Goal: Task Accomplishment & Management: Manage account settings

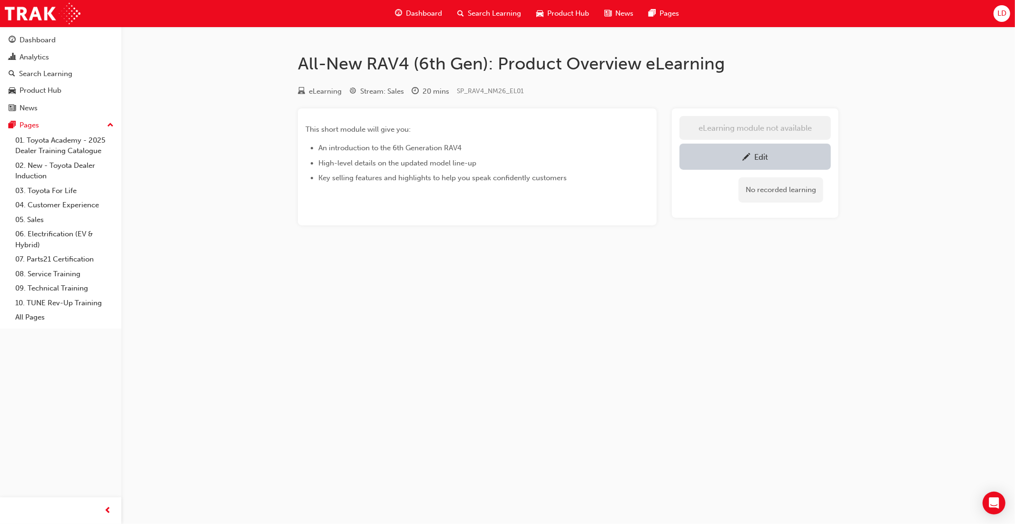
click at [540, 13] on span "car-icon" at bounding box center [539, 14] width 7 height 12
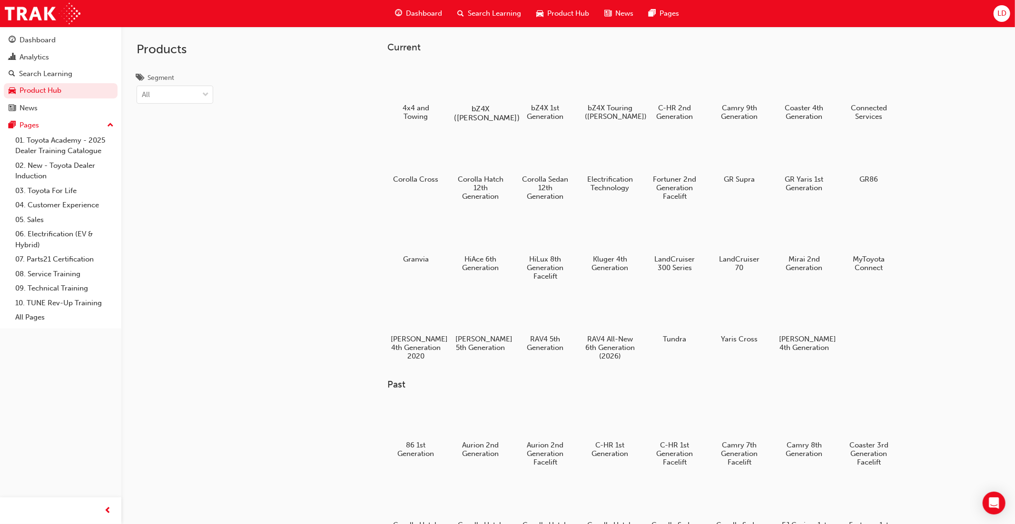
click at [488, 90] on div at bounding box center [480, 81] width 53 height 38
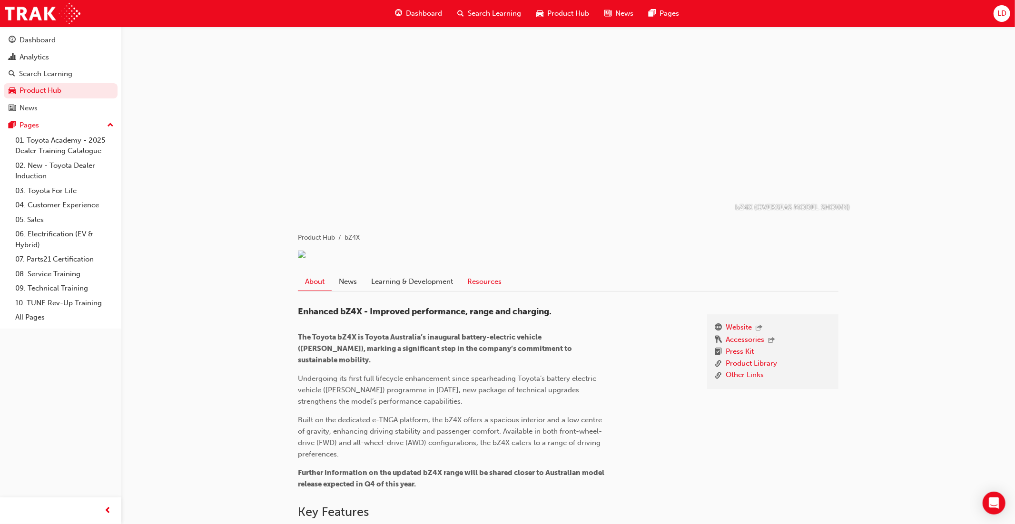
click at [488, 291] on link "Resources" at bounding box center [484, 282] width 49 height 18
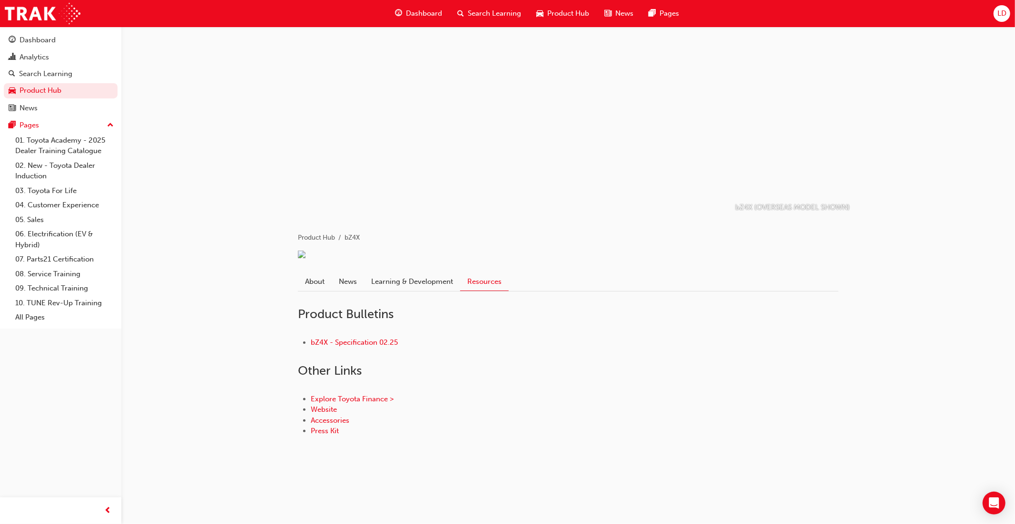
click at [561, 20] on div "Product Hub" at bounding box center [562, 14] width 68 height 20
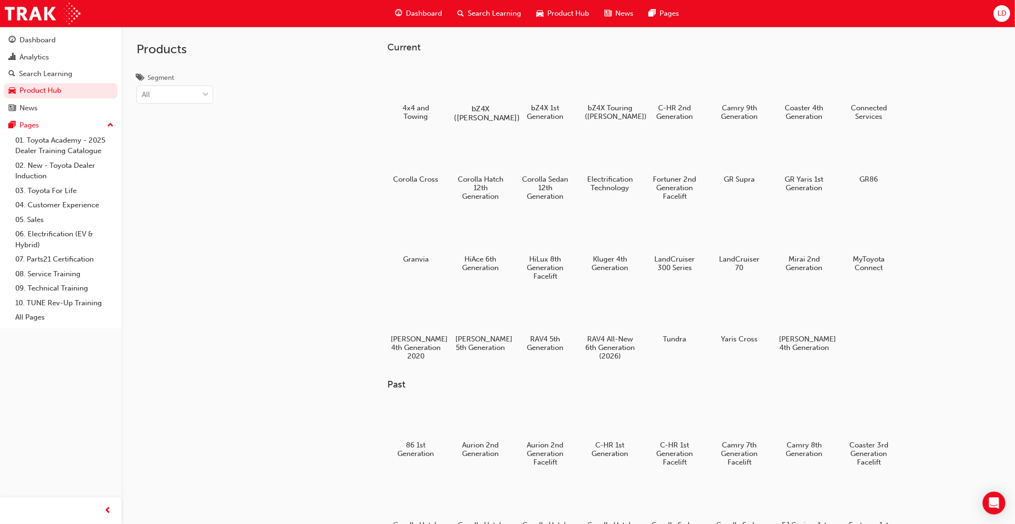
click at [491, 88] on div at bounding box center [480, 81] width 53 height 38
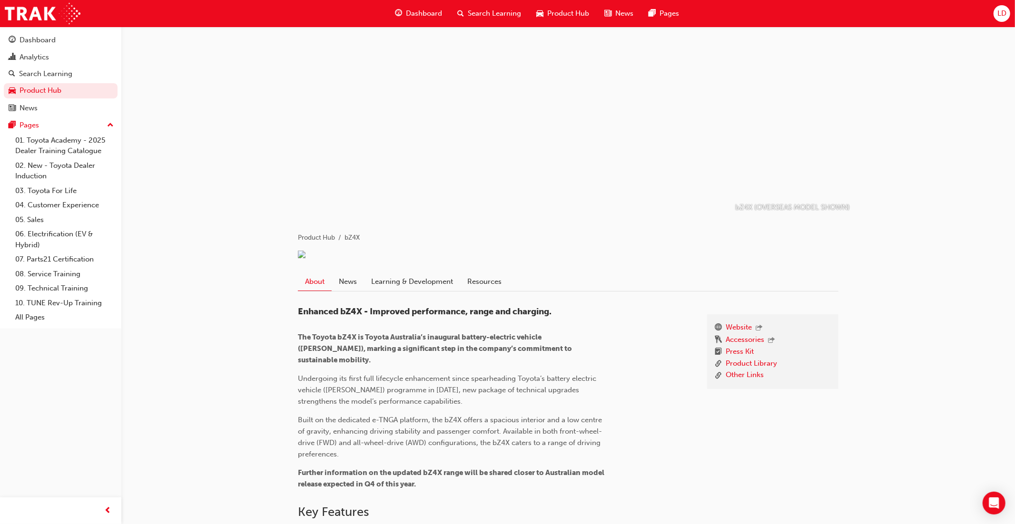
click at [560, 14] on span "Product Hub" at bounding box center [568, 13] width 42 height 11
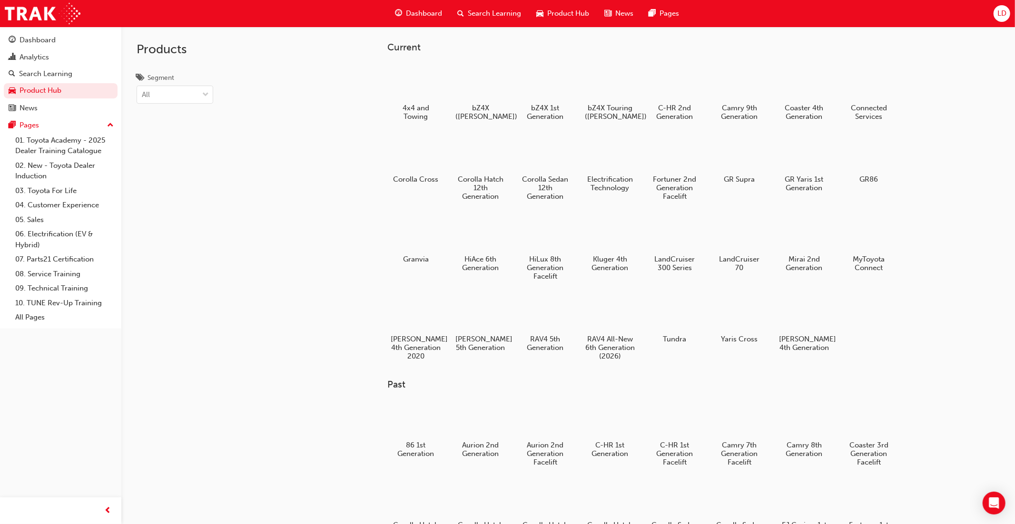
click at [555, 15] on span "Product Hub" at bounding box center [568, 13] width 42 height 11
click at [495, 84] on div at bounding box center [480, 81] width 53 height 38
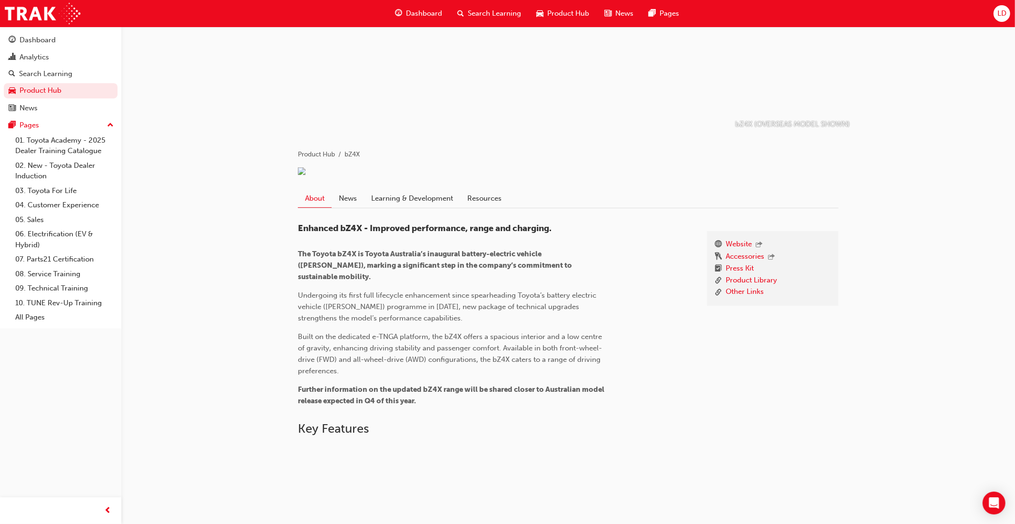
scroll to position [86, 0]
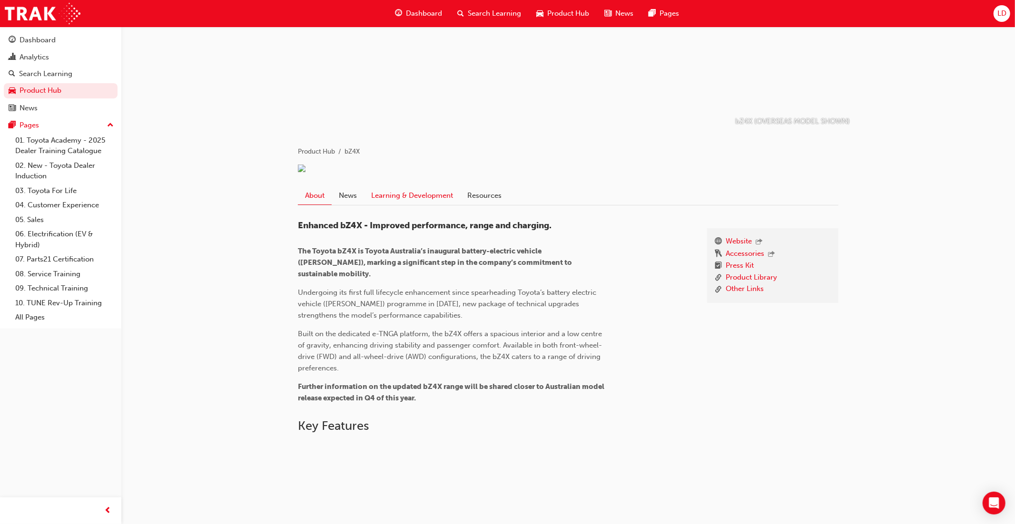
click at [428, 205] on link "Learning & Development" at bounding box center [412, 196] width 96 height 18
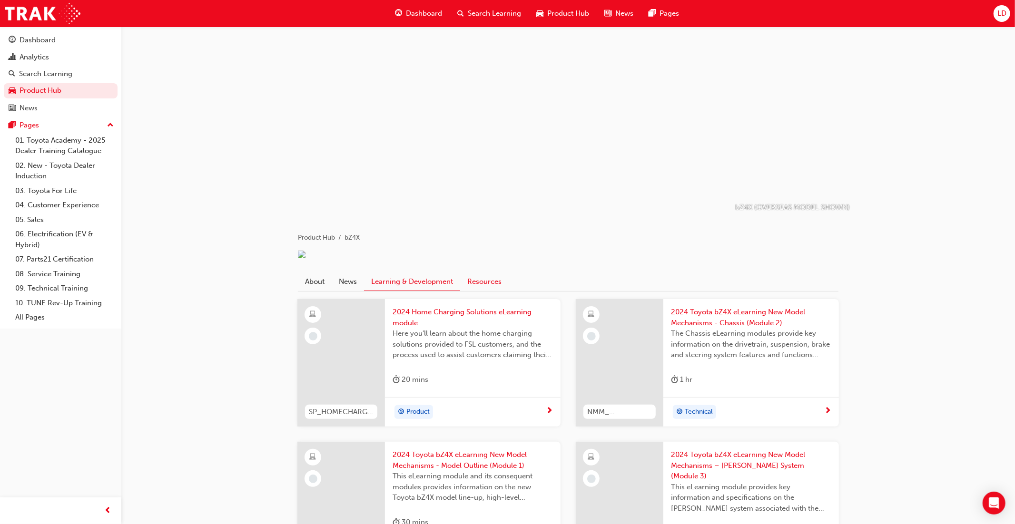
click at [479, 291] on link "Resources" at bounding box center [484, 282] width 49 height 18
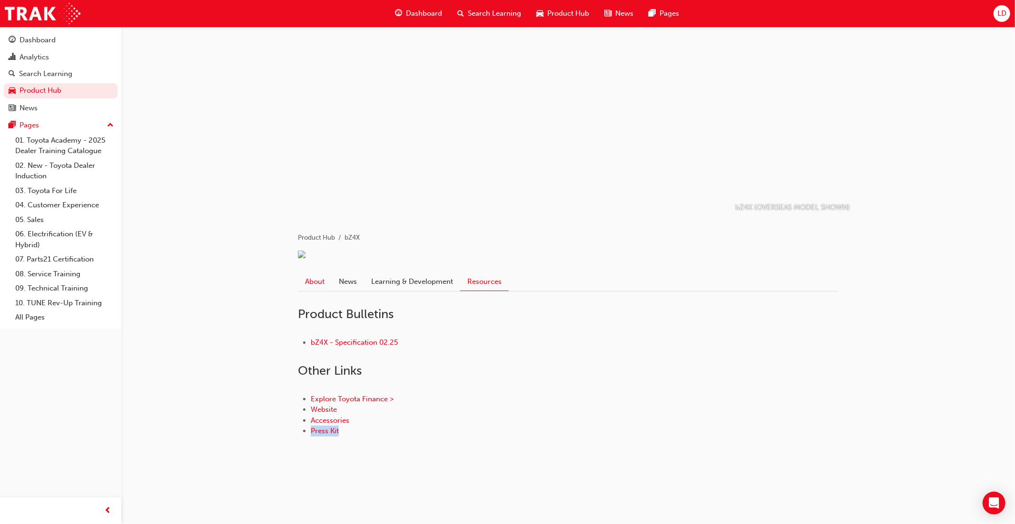
click at [316, 291] on link "About" at bounding box center [315, 282] width 34 height 18
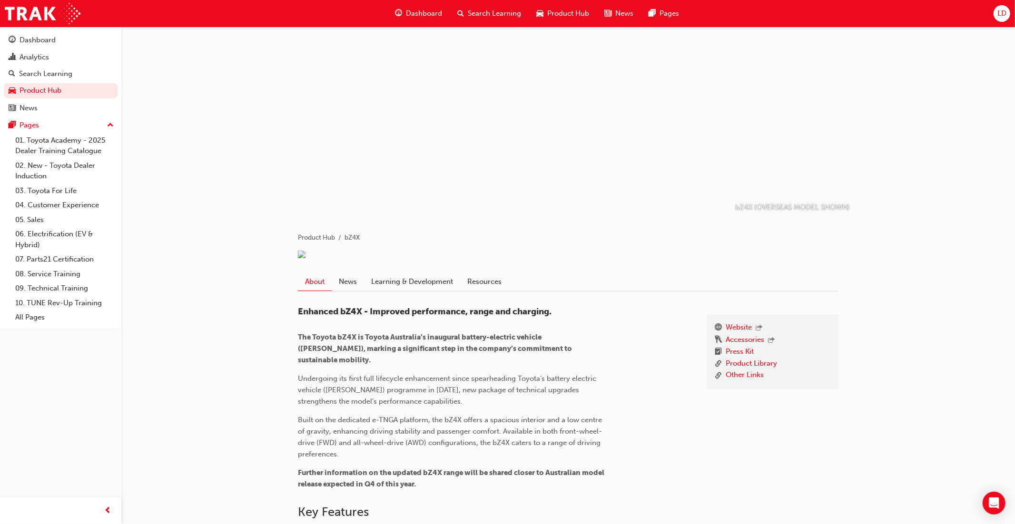
click at [1003, 12] on span "LD" at bounding box center [1001, 14] width 9 height 8
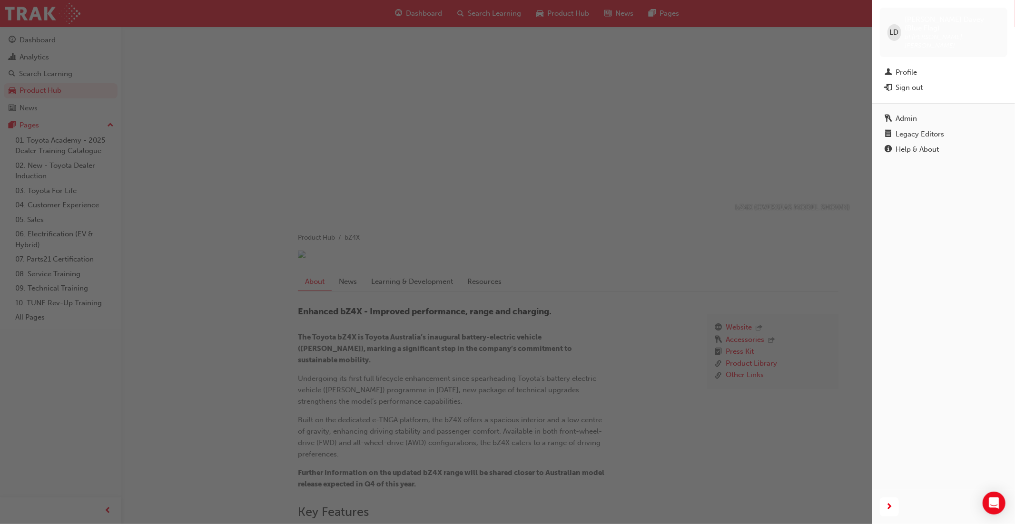
drag, startPoint x: 934, startPoint y: 113, endPoint x: 930, endPoint y: 130, distance: 18.1
click at [934, 130] on div "Legacy Editors" at bounding box center [919, 134] width 49 height 8
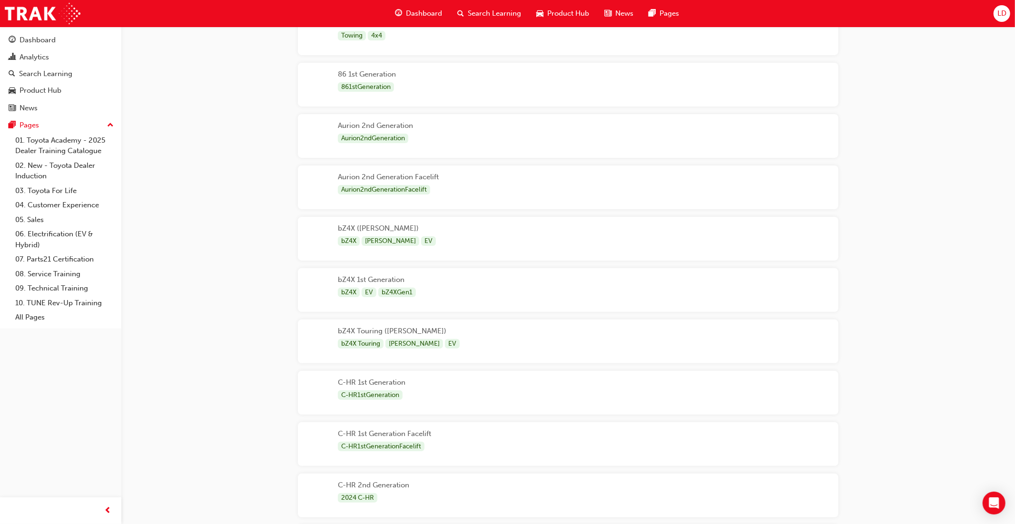
click at [456, 254] on div "bZ4X ([PERSON_NAME]) bZ4X [PERSON_NAME] EV" at bounding box center [568, 239] width 540 height 44
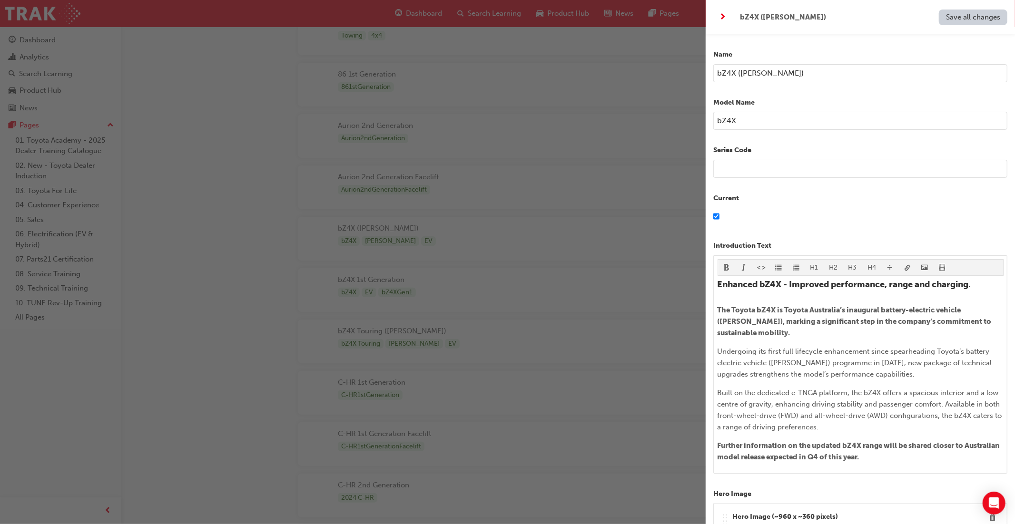
scroll to position [113, 0]
drag, startPoint x: 738, startPoint y: 73, endPoint x: 766, endPoint y: 73, distance: 27.6
click at [766, 73] on input "bZ4X ([PERSON_NAME])" at bounding box center [860, 73] width 294 height 18
type input "bZ4X"
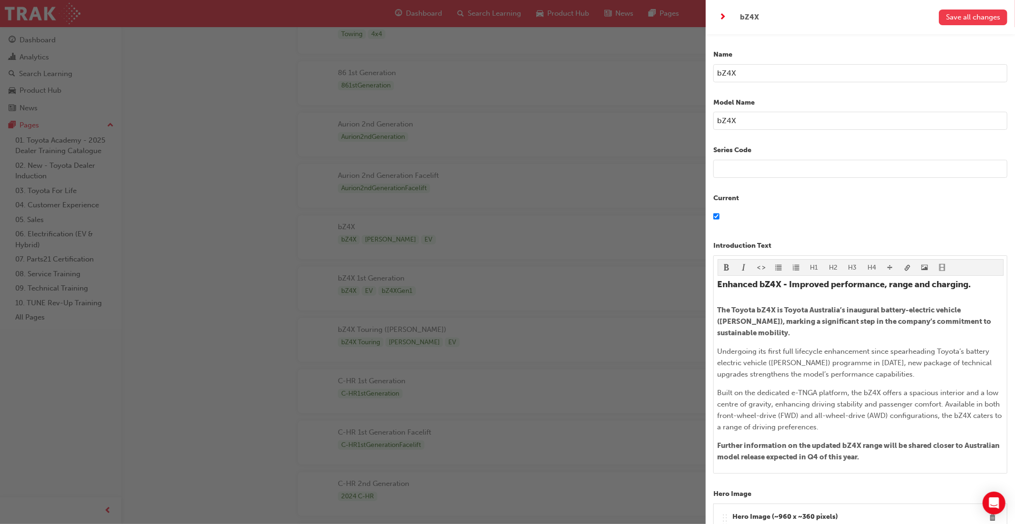
click at [960, 20] on span "Save all changes" at bounding box center [973, 17] width 54 height 9
click at [502, 333] on div "button" at bounding box center [352, 262] width 705 height 524
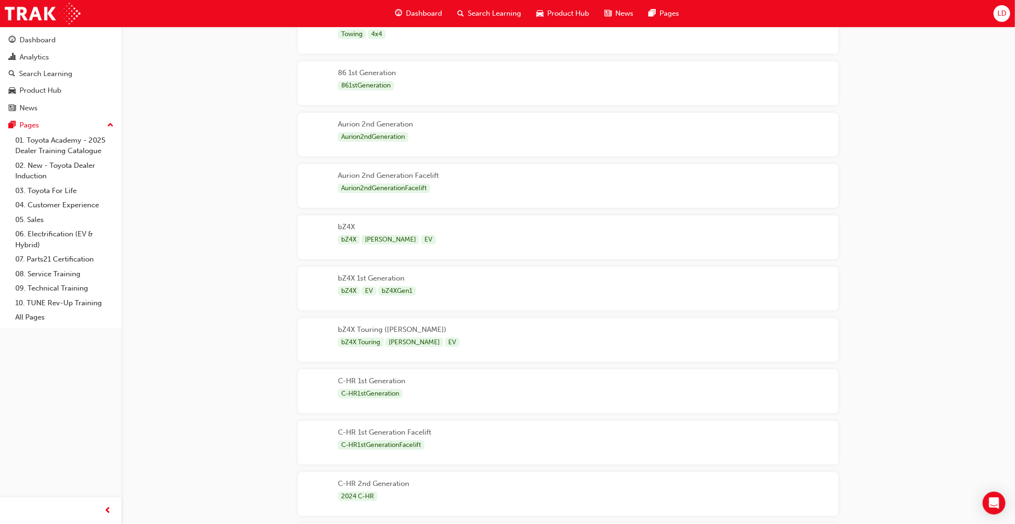
click at [503, 333] on div "bZ4X Touring ([PERSON_NAME]) bZ4X Touring [PERSON_NAME] EV" at bounding box center [568, 340] width 540 height 44
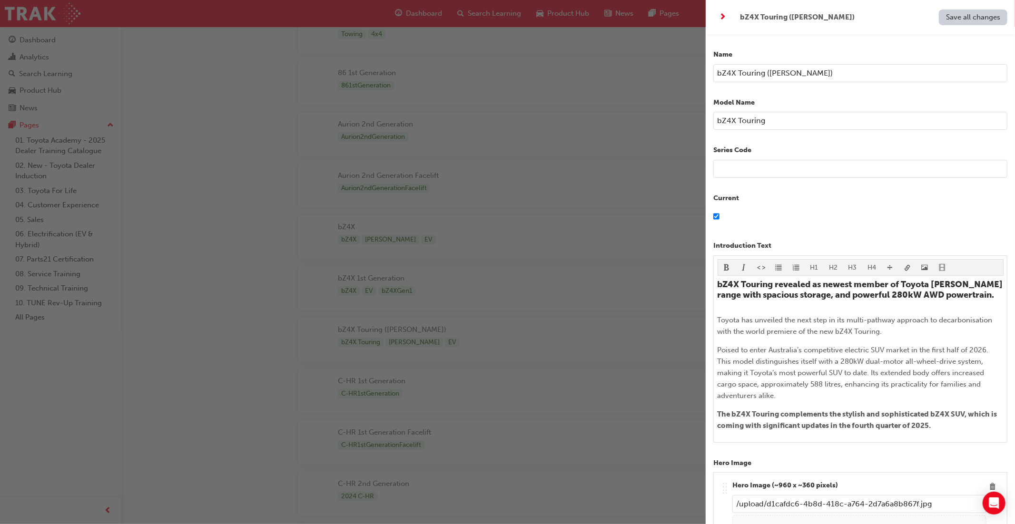
drag, startPoint x: 766, startPoint y: 69, endPoint x: 810, endPoint y: 74, distance: 44.0
click at [809, 73] on input "bZ4X Touring ([PERSON_NAME])" at bounding box center [860, 73] width 294 height 18
type input "bZ4X Touring"
click at [986, 14] on span "Save all changes" at bounding box center [973, 17] width 54 height 9
click at [616, 267] on div "button" at bounding box center [352, 262] width 705 height 524
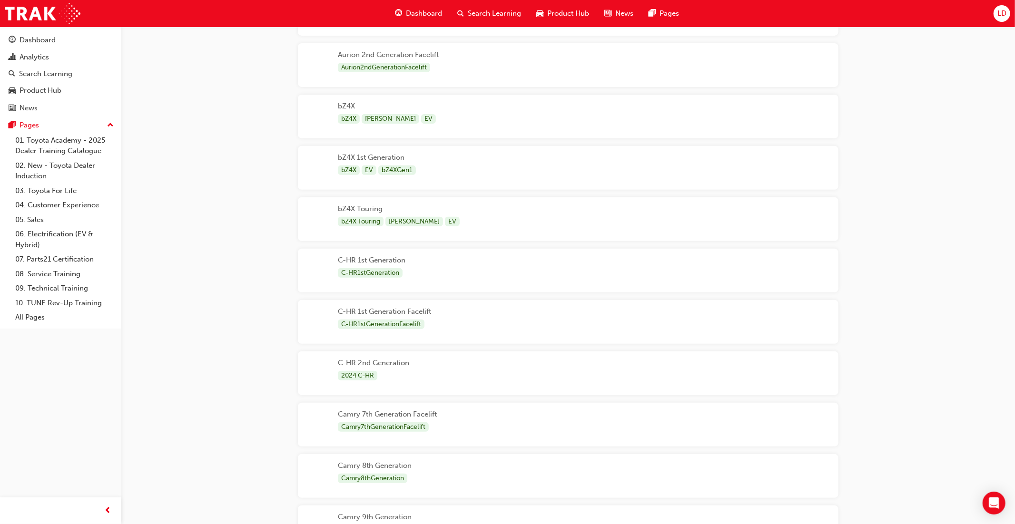
scroll to position [235, 0]
click at [555, 18] on span "Product Hub" at bounding box center [568, 13] width 42 height 11
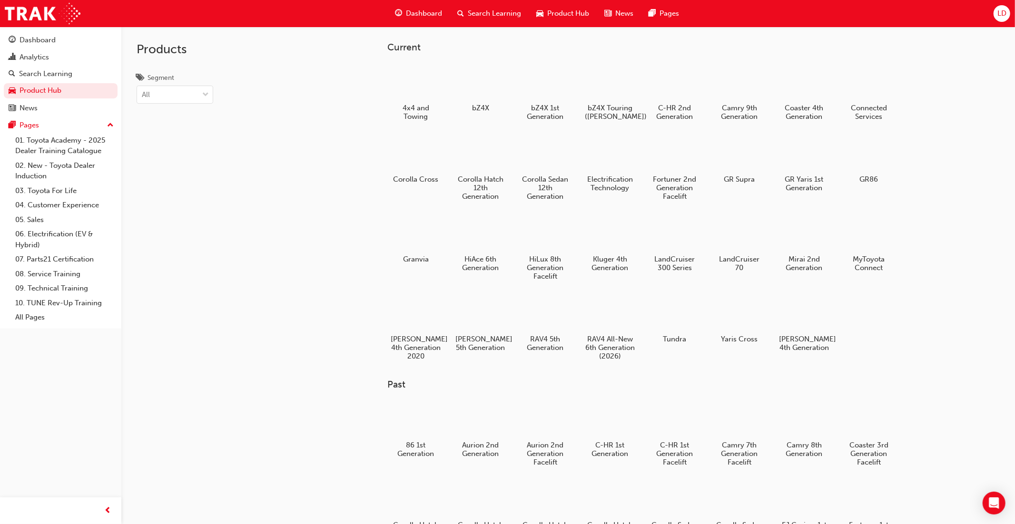
click at [999, 16] on span "LD" at bounding box center [1001, 14] width 9 height 8
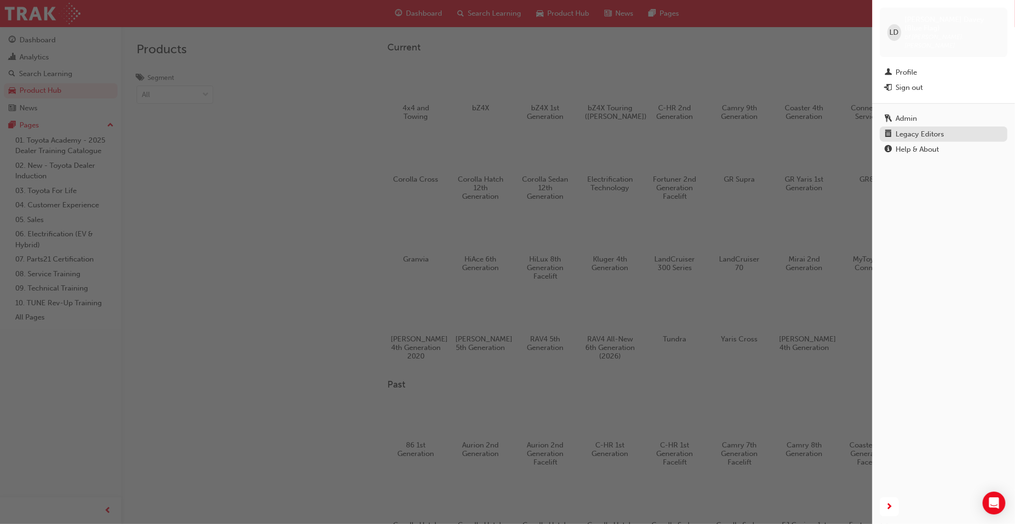
click at [948, 129] on div "Legacy Editors" at bounding box center [943, 134] width 118 height 10
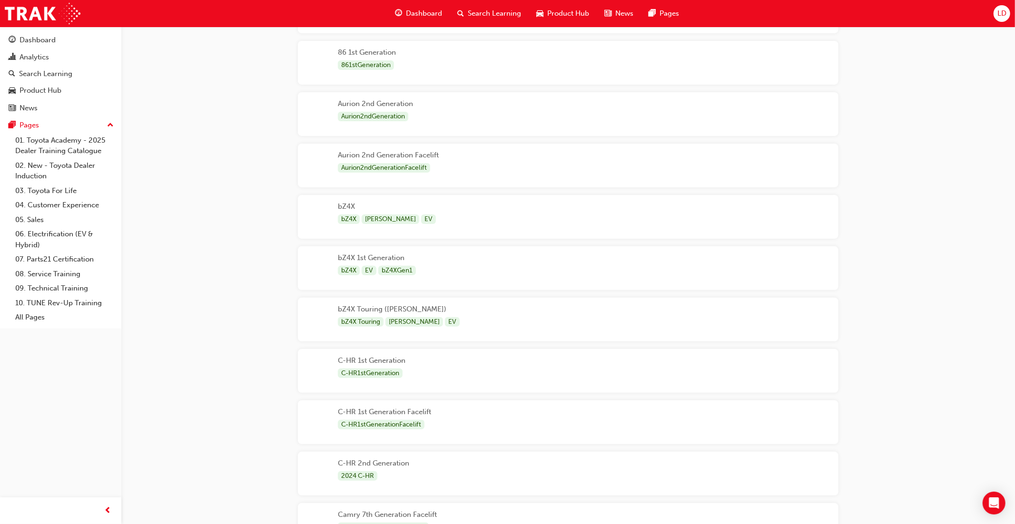
scroll to position [137, 0]
click at [485, 313] on div "bZ4X Touring ([PERSON_NAME]) bZ4X Touring [PERSON_NAME] EV" at bounding box center [568, 318] width 540 height 44
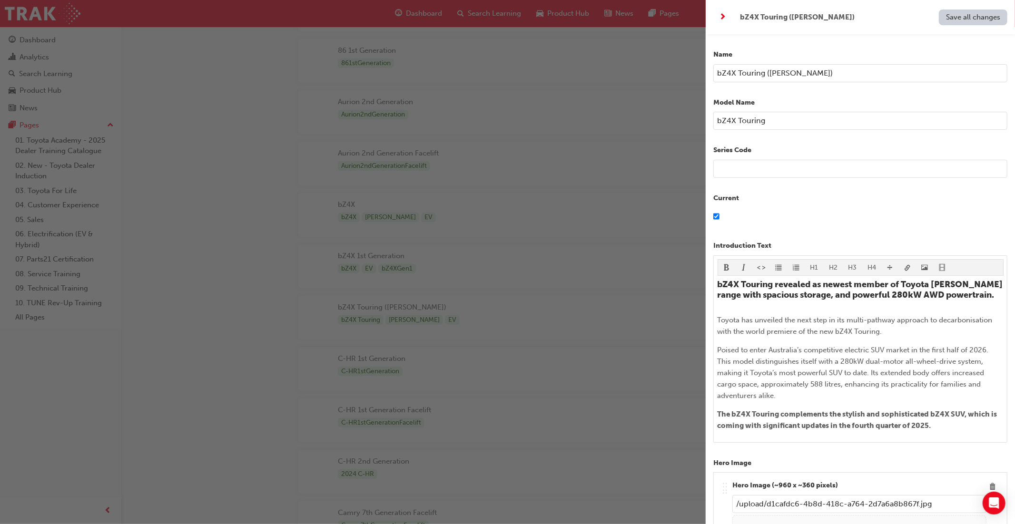
drag, startPoint x: 765, startPoint y: 72, endPoint x: 822, endPoint y: 78, distance: 56.8
click at [821, 77] on input "bZ4X Touring ([PERSON_NAME])" at bounding box center [860, 73] width 294 height 18
type input "bZ4X Touring"
drag, startPoint x: 959, startPoint y: 13, endPoint x: 954, endPoint y: 21, distance: 9.6
click at [959, 13] on span "Save all changes" at bounding box center [973, 17] width 54 height 9
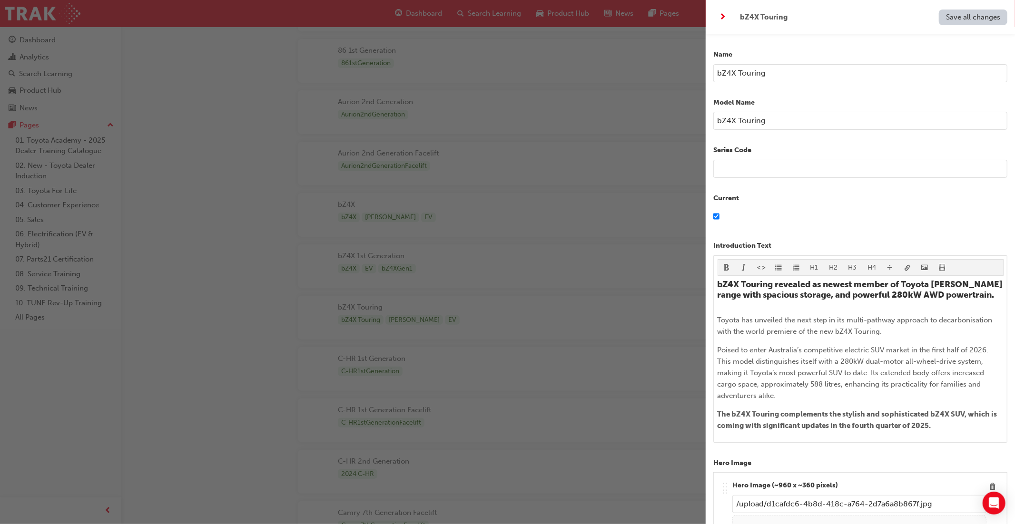
click at [558, 13] on div "button" at bounding box center [352, 262] width 705 height 524
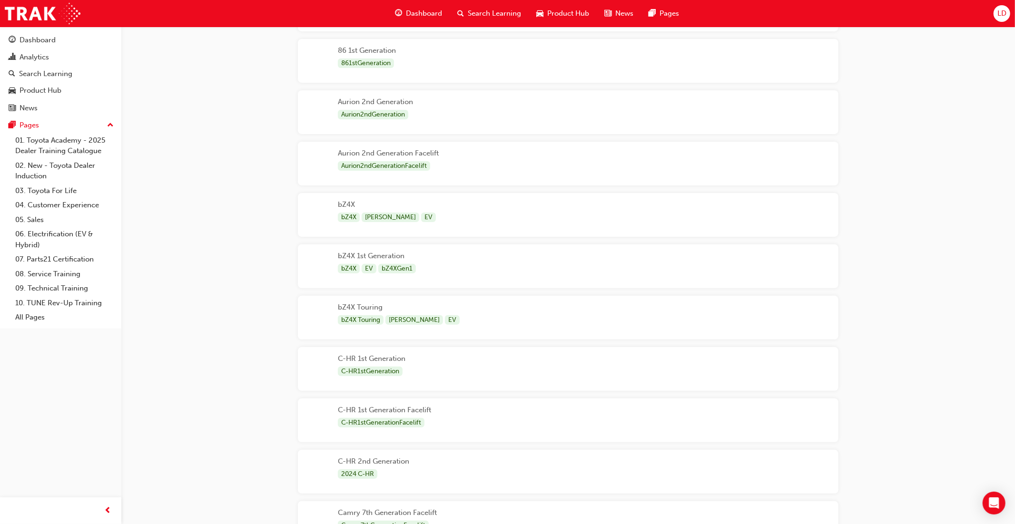
click at [558, 13] on span "Product Hub" at bounding box center [568, 13] width 42 height 11
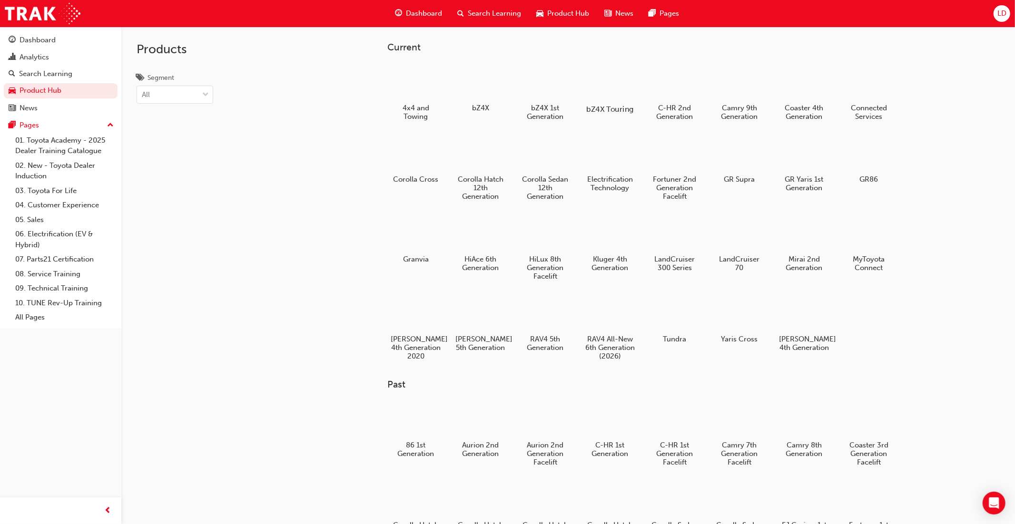
click at [610, 88] on div at bounding box center [609, 82] width 53 height 38
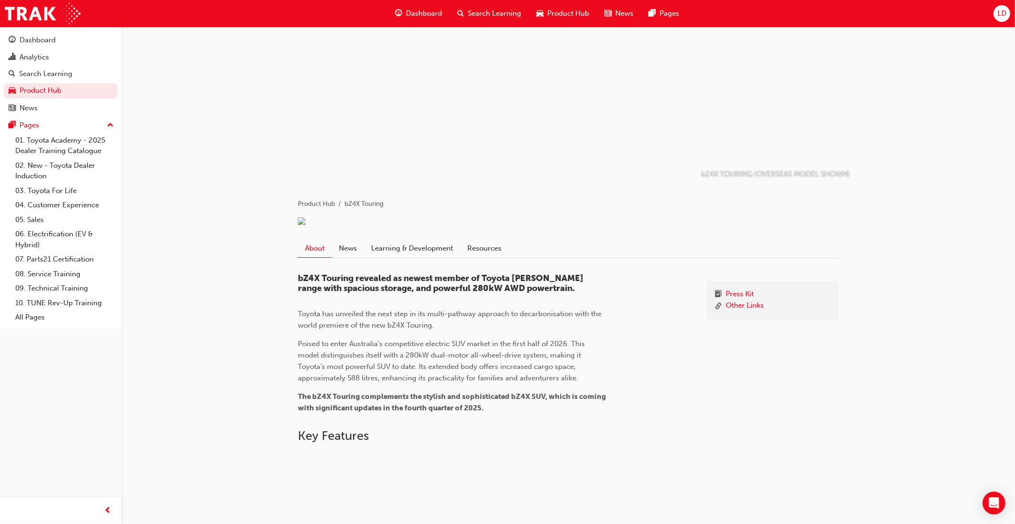
scroll to position [33, 0]
click at [490, 258] on link "Resources" at bounding box center [484, 249] width 49 height 18
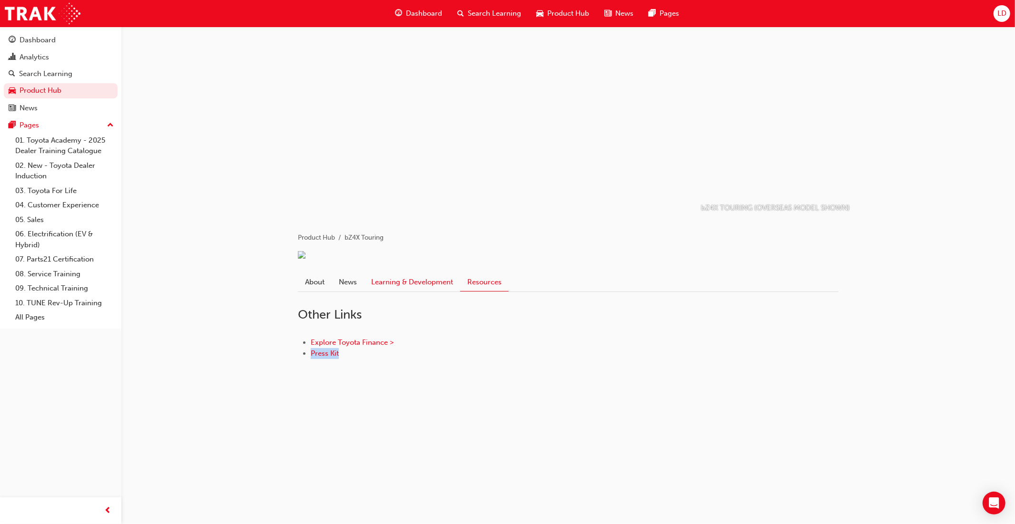
click at [398, 291] on link "Learning & Development" at bounding box center [412, 282] width 96 height 18
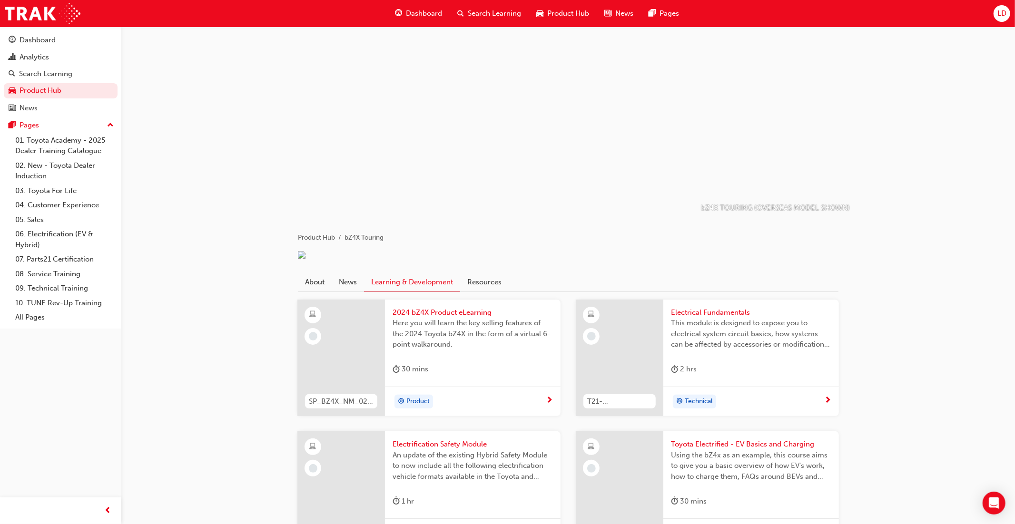
click at [553, 13] on span "Product Hub" at bounding box center [568, 13] width 42 height 11
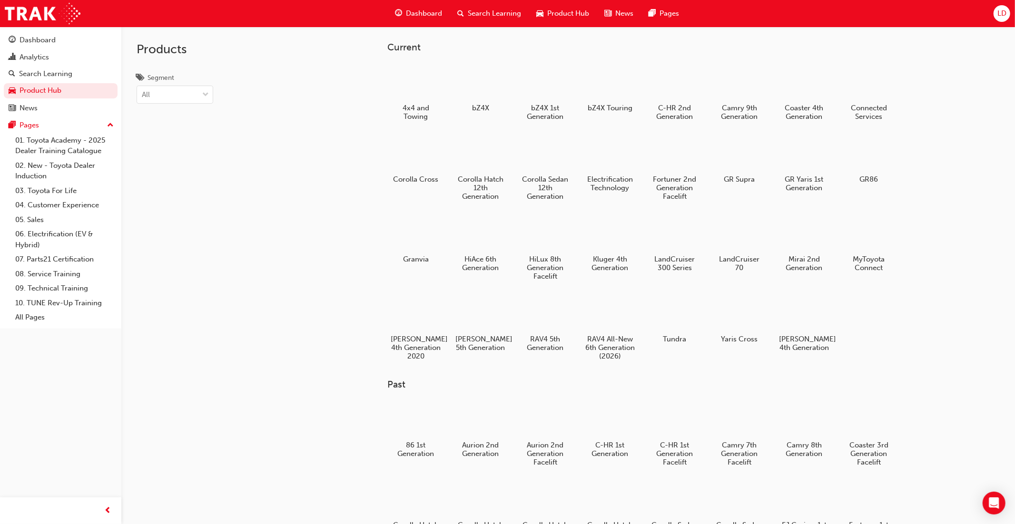
click at [598, 148] on div at bounding box center [610, 154] width 50 height 36
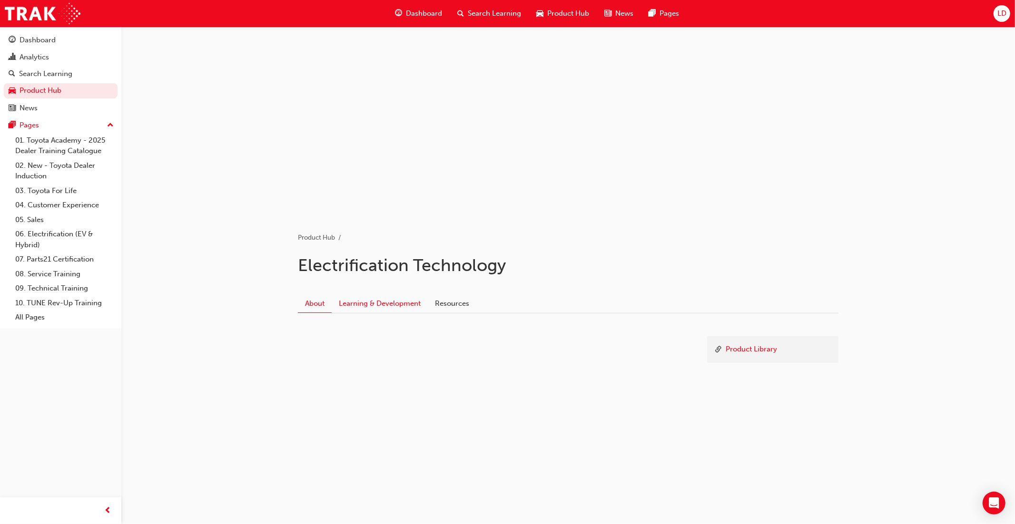
click at [383, 306] on link "Learning & Development" at bounding box center [380, 303] width 96 height 18
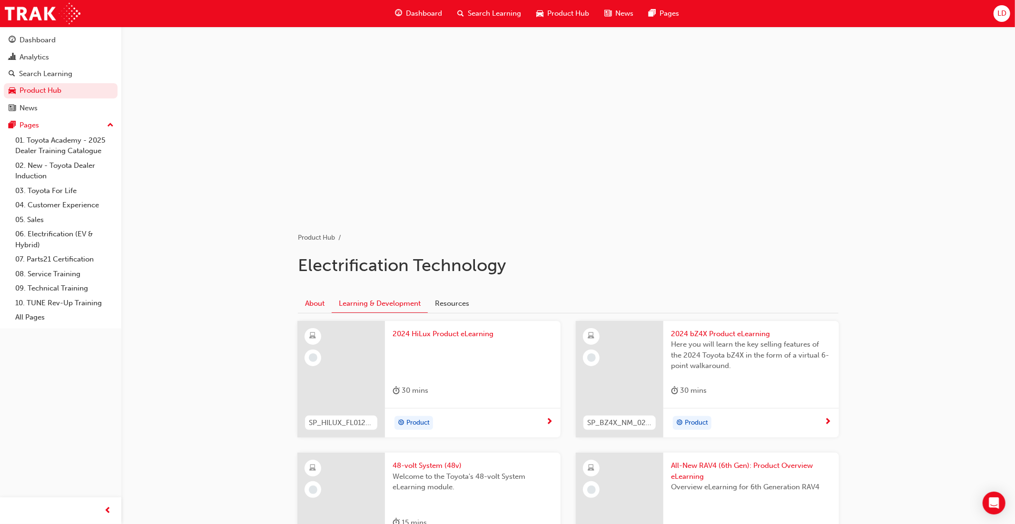
click at [320, 307] on link "About" at bounding box center [315, 303] width 34 height 18
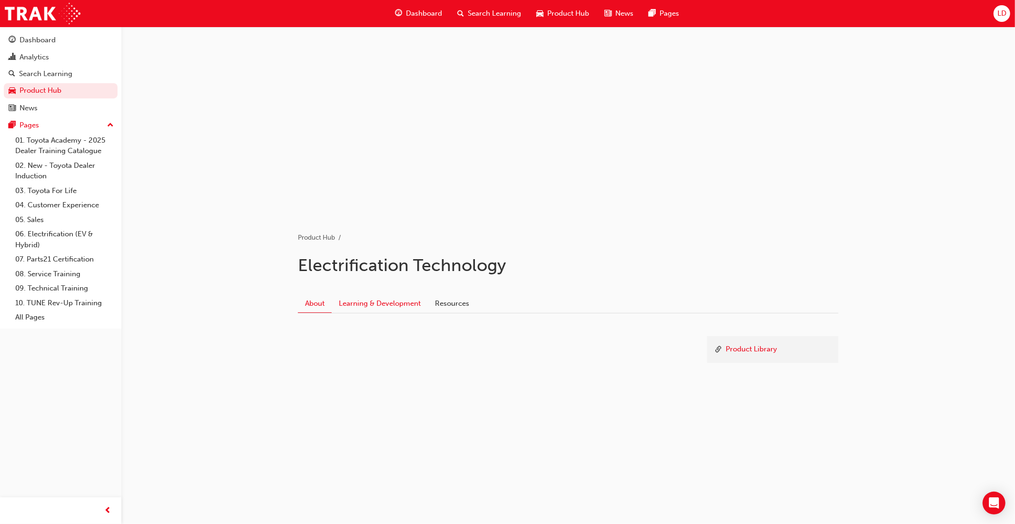
click at [403, 302] on link "Learning & Development" at bounding box center [380, 303] width 96 height 18
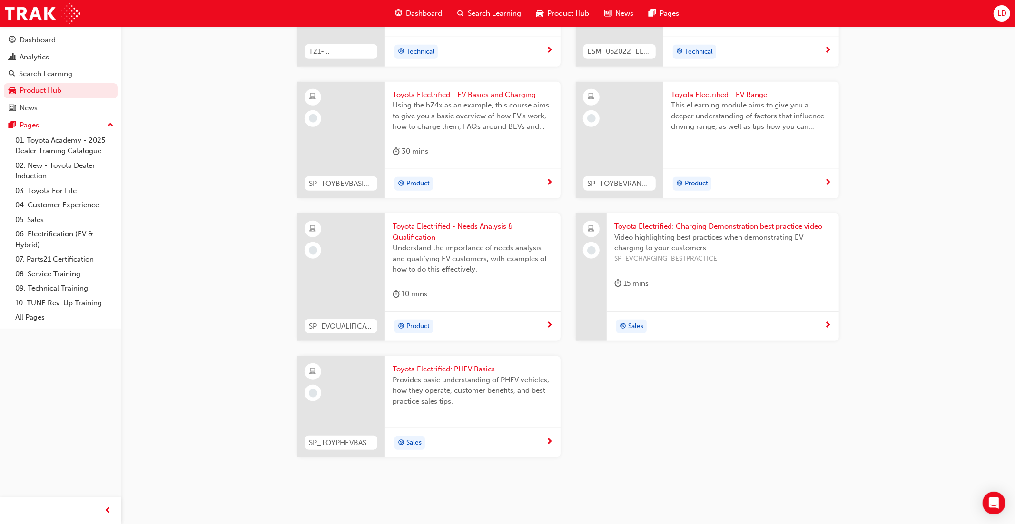
scroll to position [649, 0]
click at [554, 17] on span "Product Hub" at bounding box center [568, 13] width 42 height 11
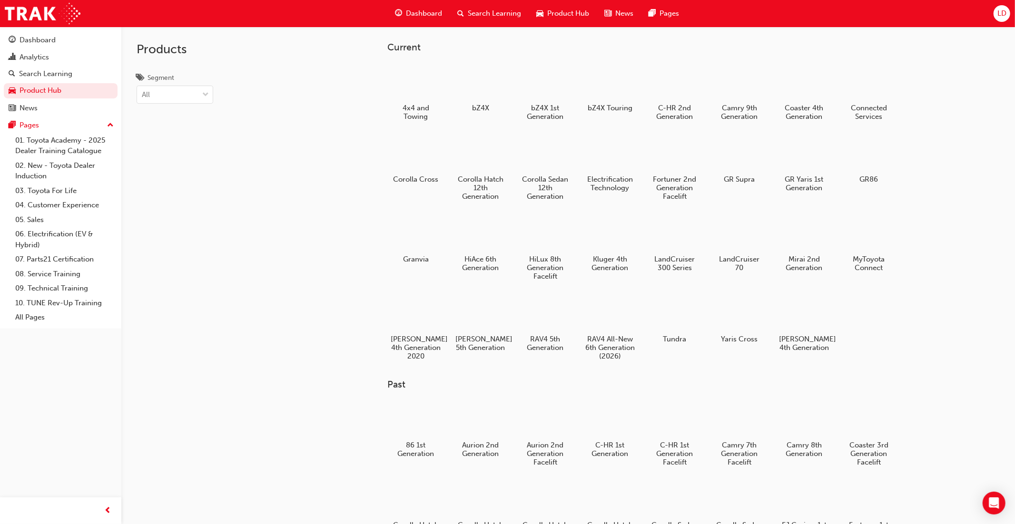
scroll to position [4, 0]
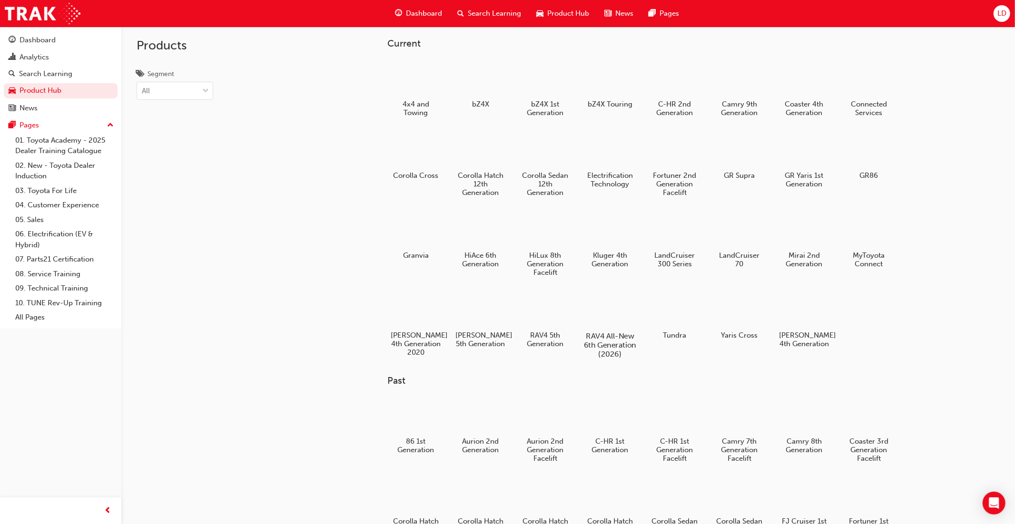
click at [614, 312] on div at bounding box center [609, 309] width 53 height 38
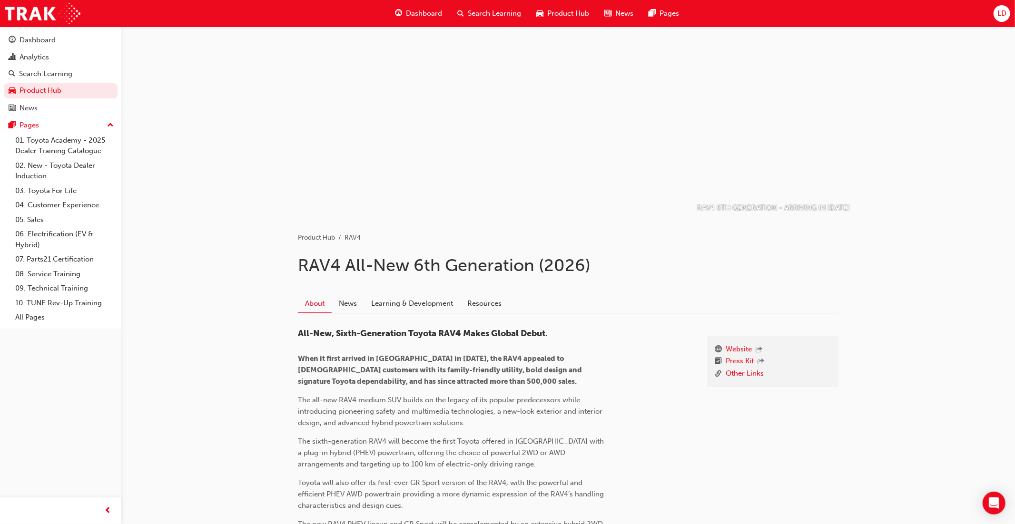
click at [999, 14] on span "LD" at bounding box center [1001, 14] width 9 height 8
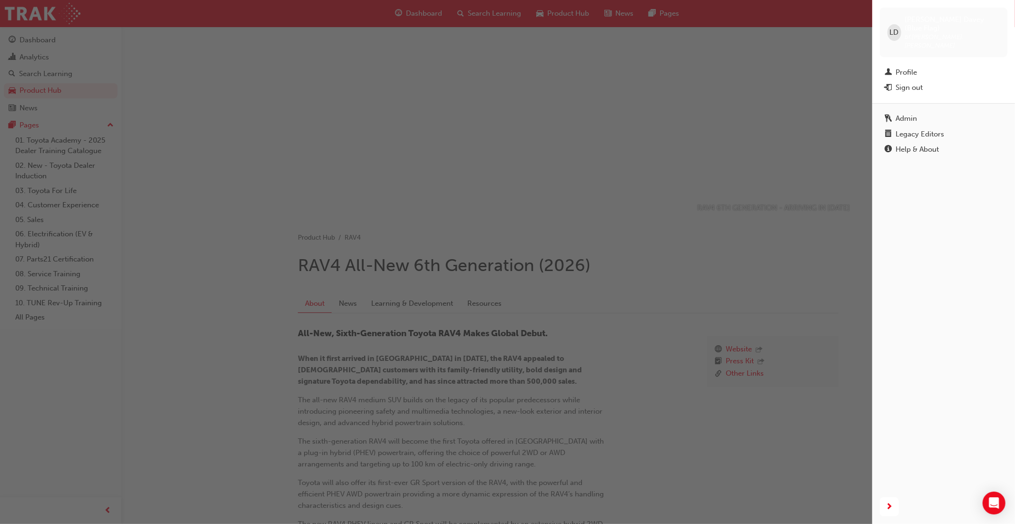
click at [911, 130] on div "Legacy Editors" at bounding box center [919, 134] width 49 height 8
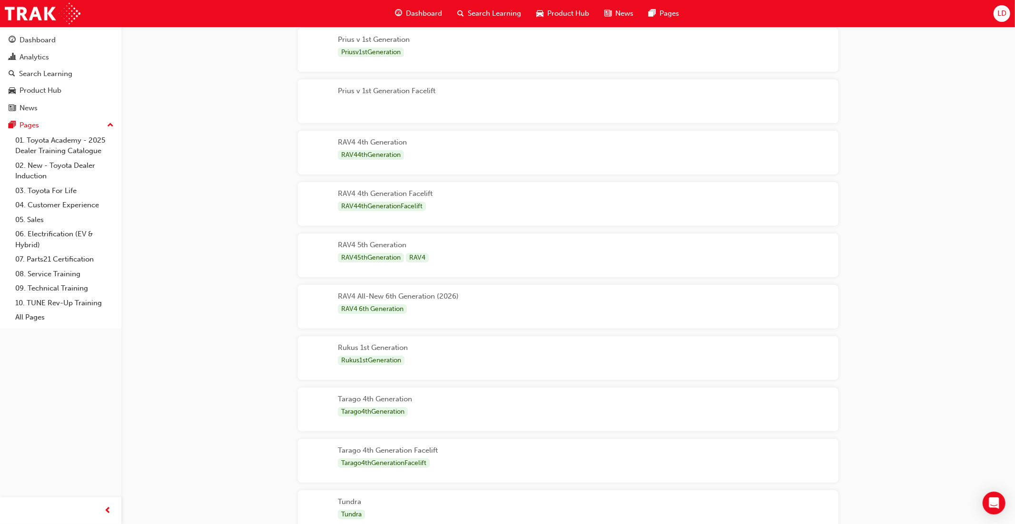
scroll to position [2981, 0]
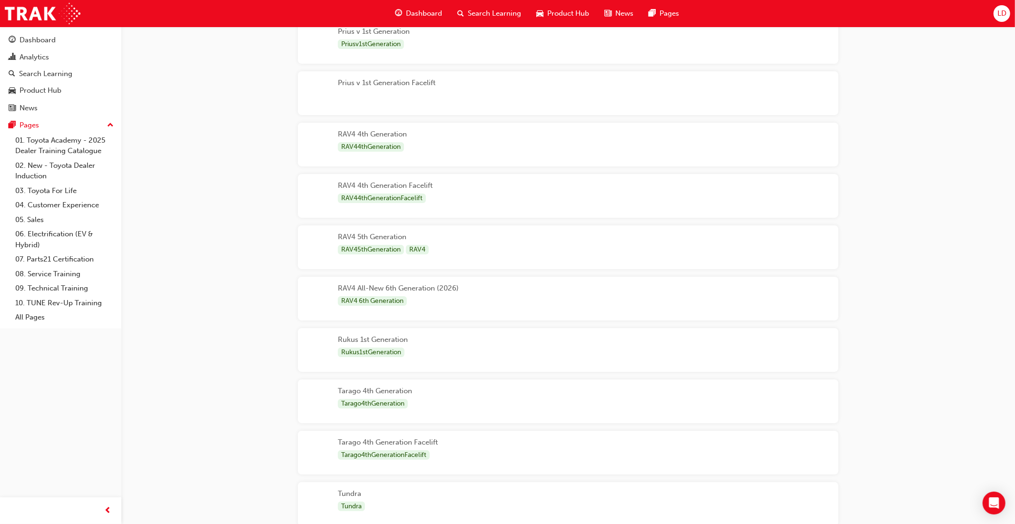
click at [630, 282] on div "RAV4 All-New 6th Generation (2026) RAV4 6th Generation" at bounding box center [568, 299] width 540 height 44
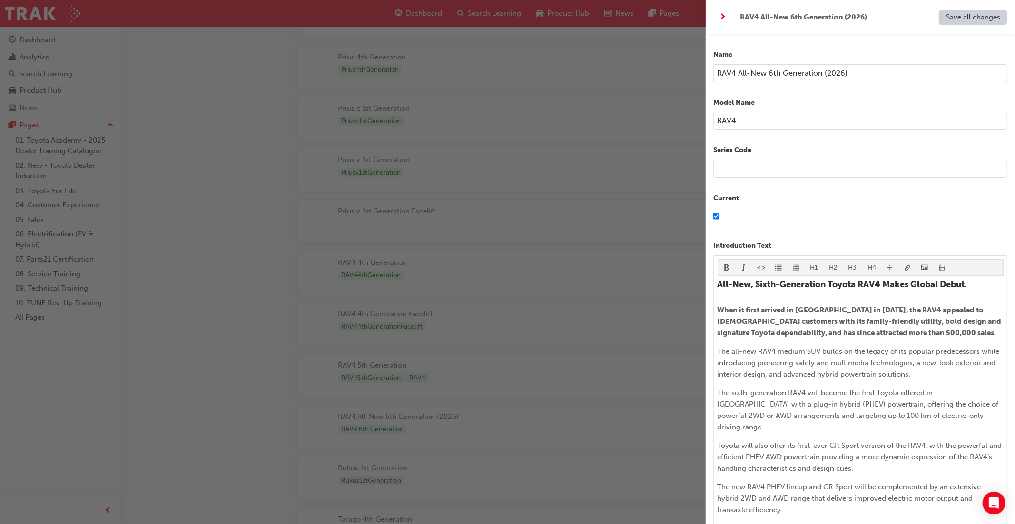
scroll to position [1, 0]
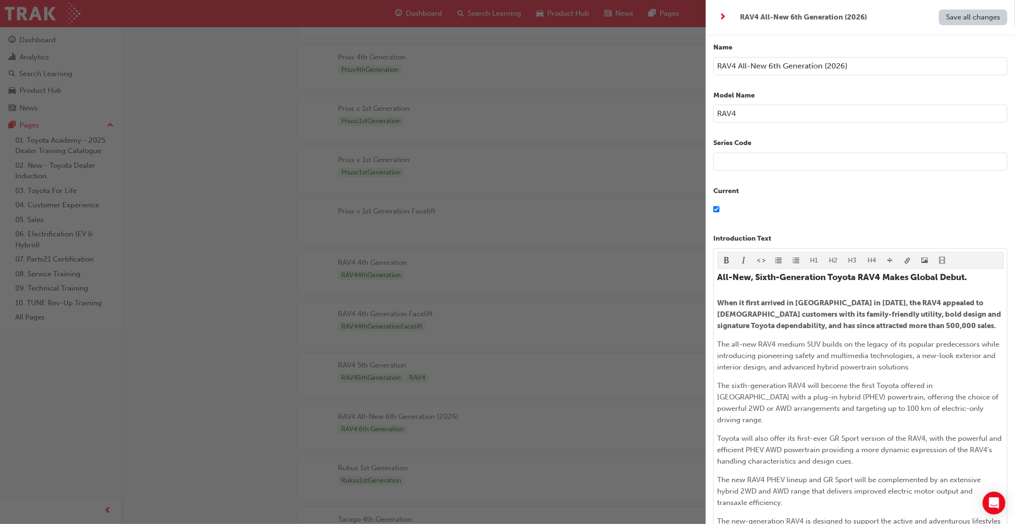
drag, startPoint x: 767, startPoint y: 71, endPoint x: 761, endPoint y: 71, distance: 5.7
click at [760, 71] on input "RAV4 All-New 6th Generation (2026)" at bounding box center [860, 66] width 294 height 18
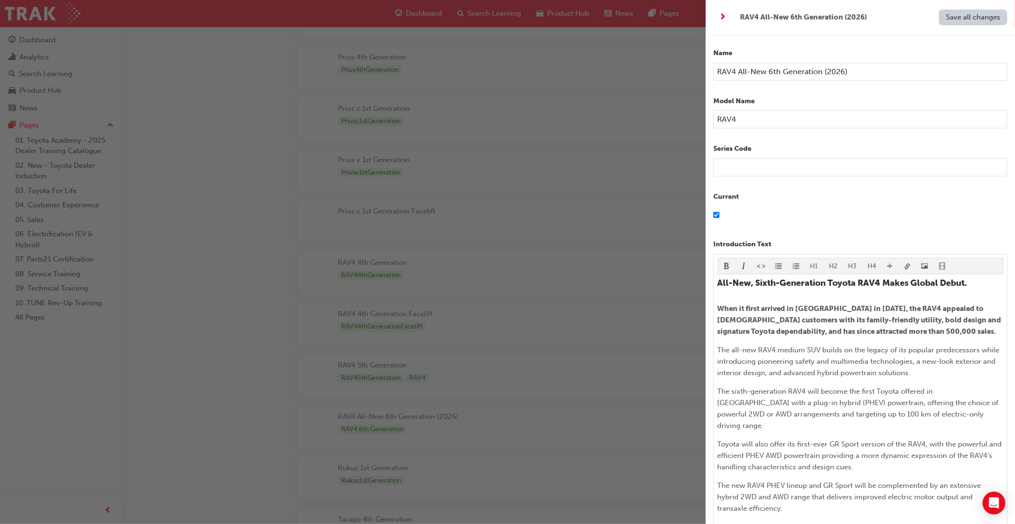
click at [765, 70] on input "RAV4 All-New 6th Generation (2026)" at bounding box center [860, 72] width 294 height 18
click at [819, 70] on input "RAV4 6th Generation (2026)" at bounding box center [860, 73] width 294 height 18
type input "RAV4 6th Generation"
click at [965, 20] on span "Save all changes" at bounding box center [973, 17] width 54 height 9
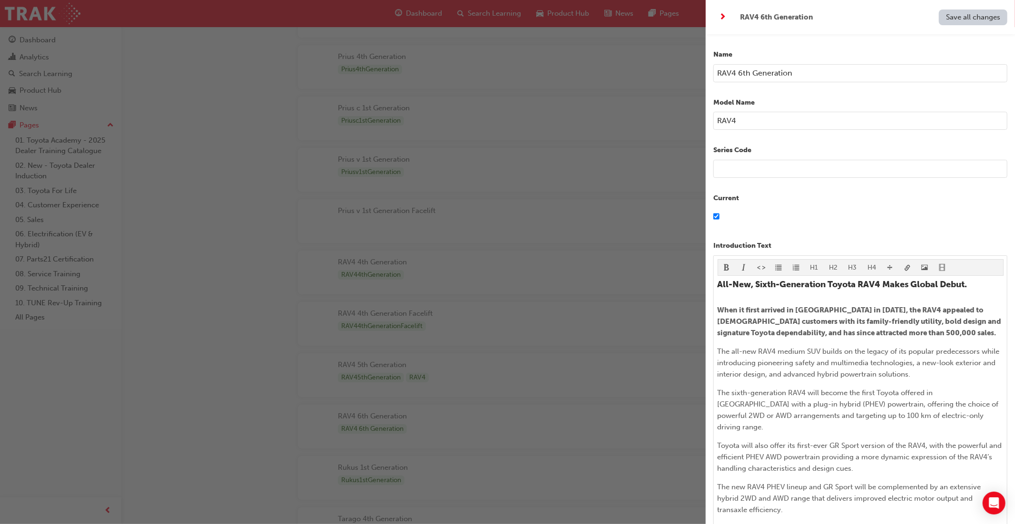
scroll to position [2853, 0]
click at [575, 12] on div "button" at bounding box center [352, 262] width 705 height 524
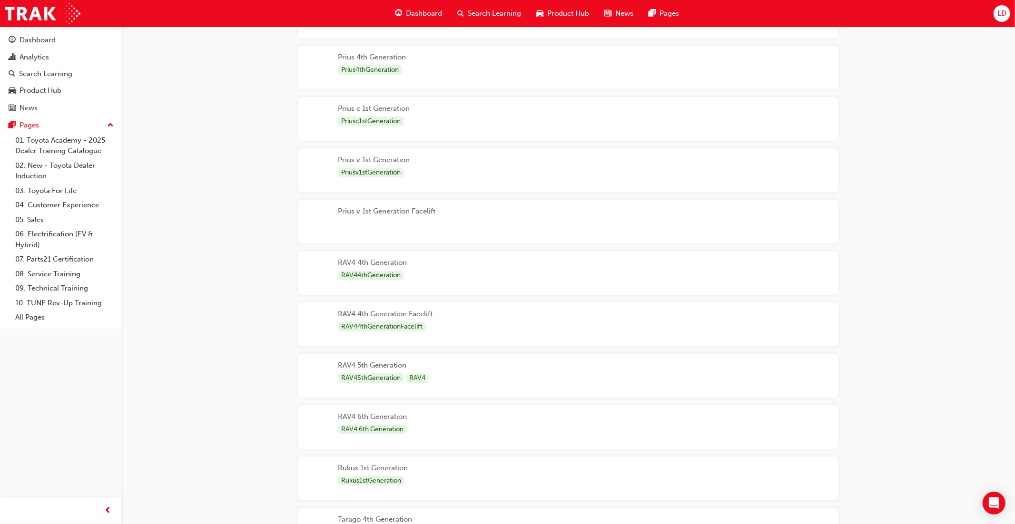
click at [575, 12] on span "Product Hub" at bounding box center [568, 13] width 42 height 11
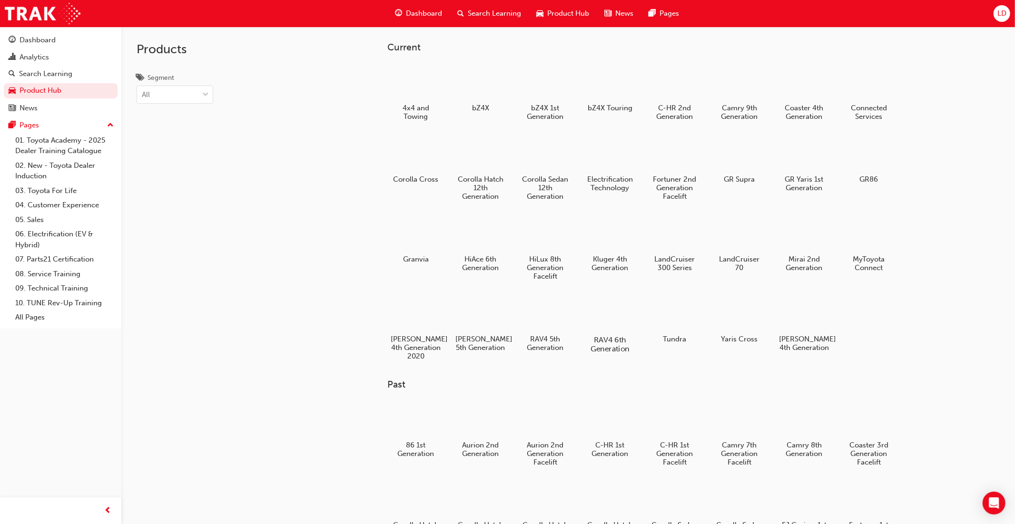
click at [621, 309] on div at bounding box center [609, 313] width 53 height 38
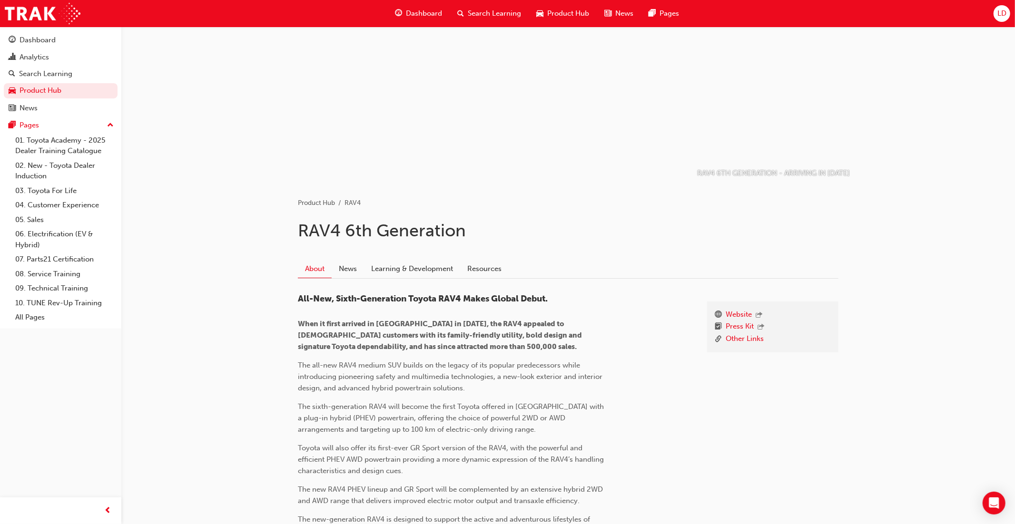
scroll to position [49, 0]
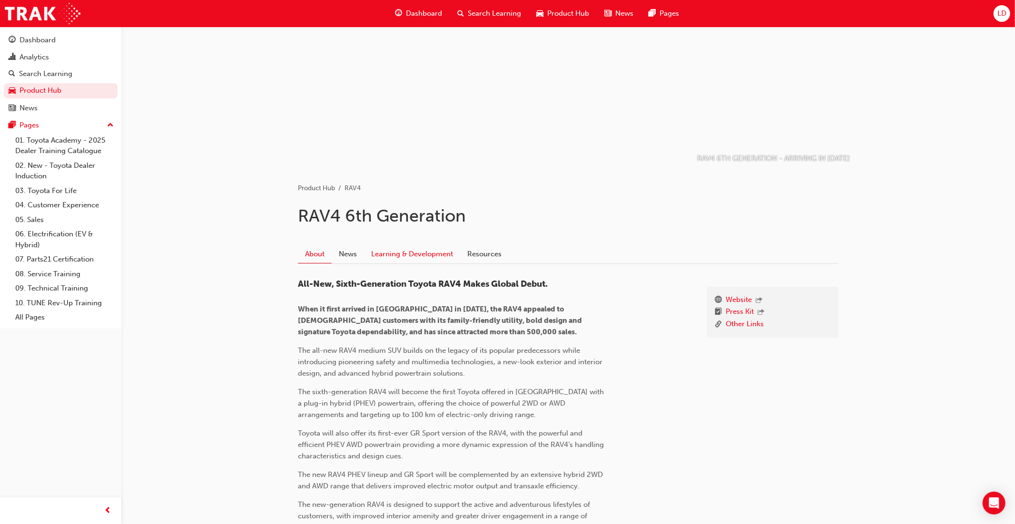
click at [444, 255] on link "Learning & Development" at bounding box center [412, 254] width 96 height 18
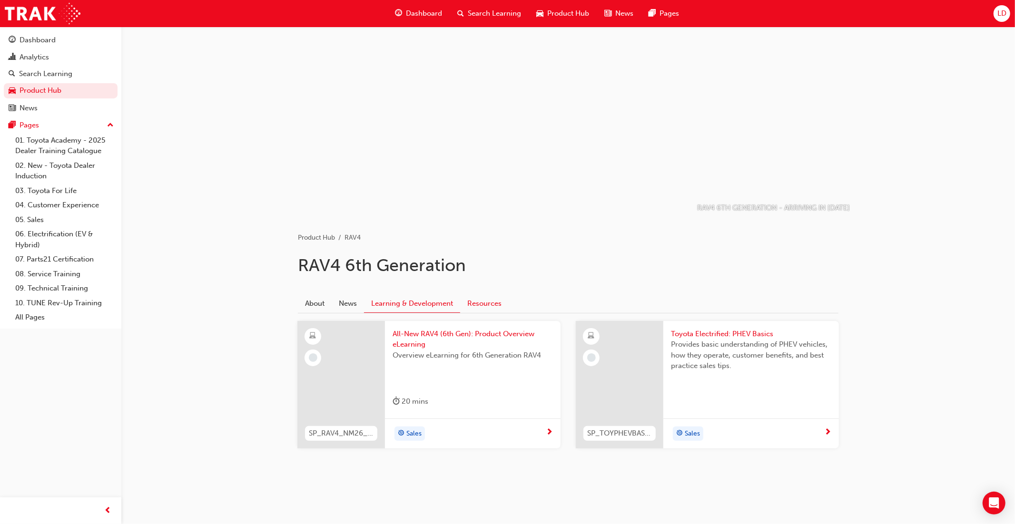
click at [477, 298] on link "Resources" at bounding box center [484, 303] width 49 height 18
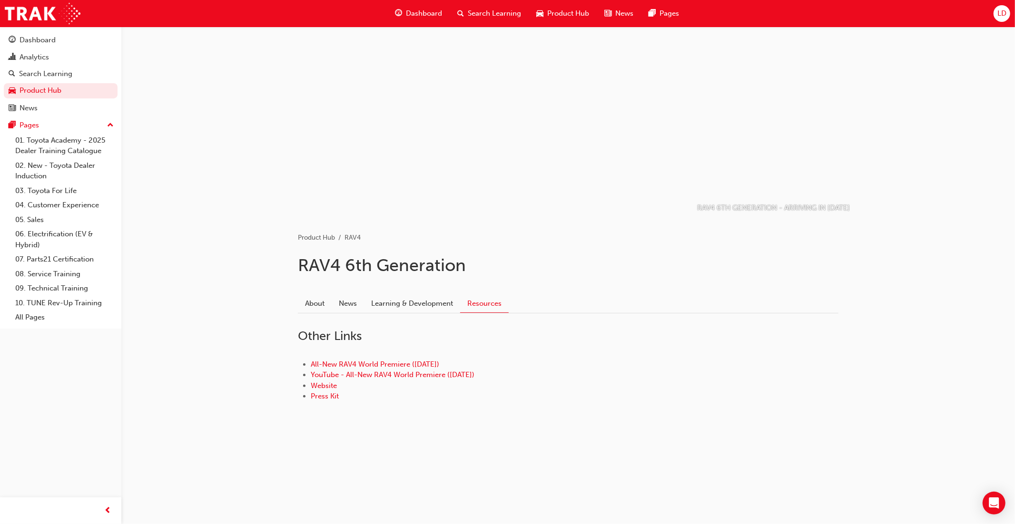
click at [572, 20] on div "Product Hub" at bounding box center [562, 14] width 68 height 20
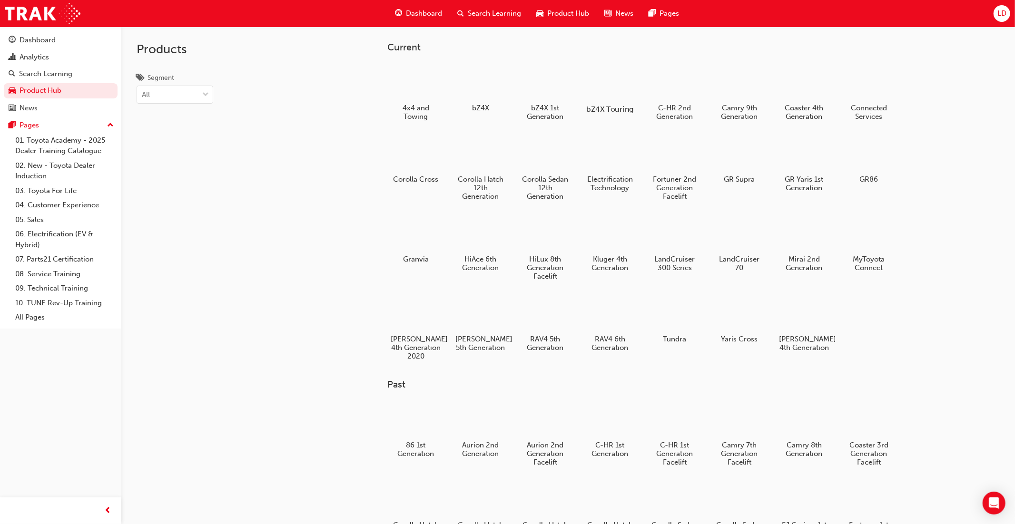
click at [602, 91] on div at bounding box center [609, 82] width 53 height 38
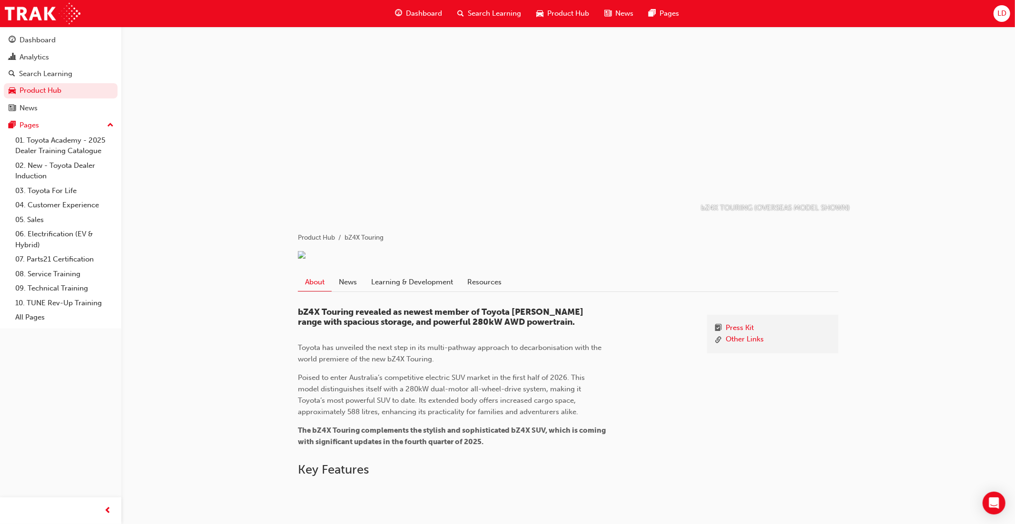
click at [567, 12] on span "Product Hub" at bounding box center [568, 13] width 42 height 11
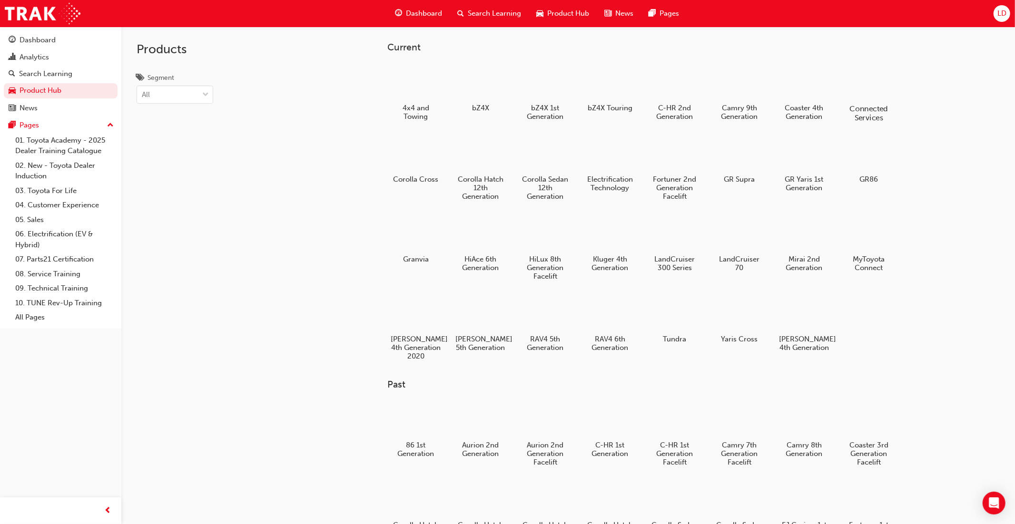
click at [870, 94] on div at bounding box center [868, 81] width 53 height 38
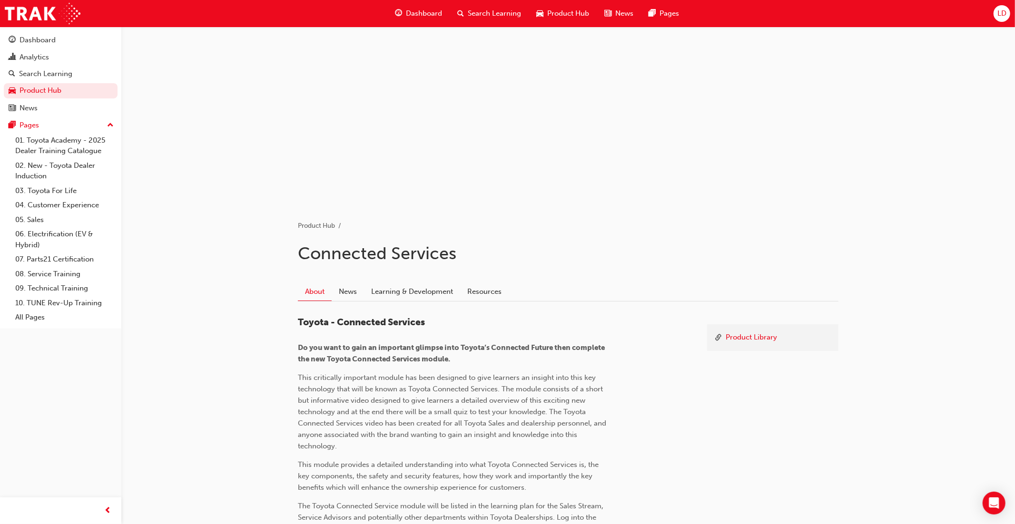
scroll to position [12, 0]
click at [483, 292] on link "Resources" at bounding box center [484, 291] width 49 height 18
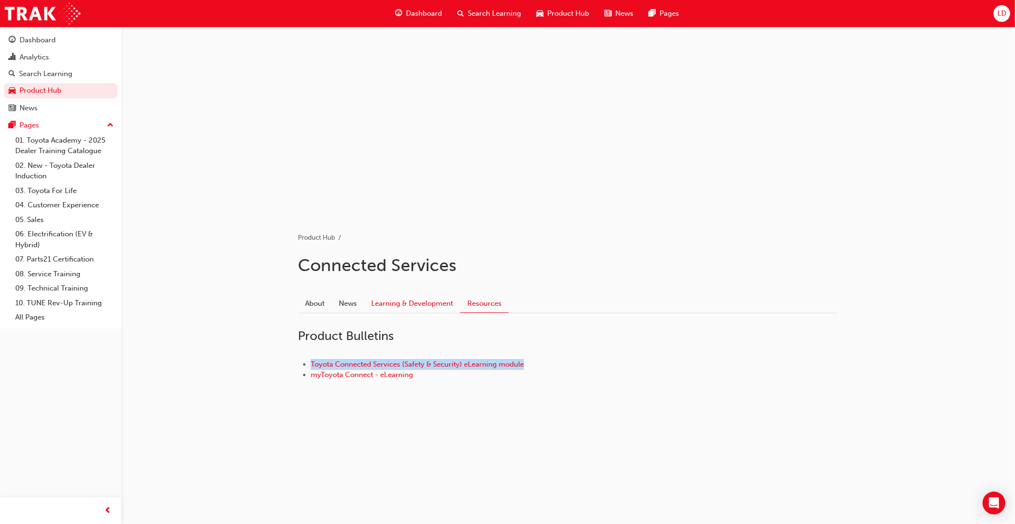
click at [413, 304] on link "Learning & Development" at bounding box center [412, 303] width 96 height 18
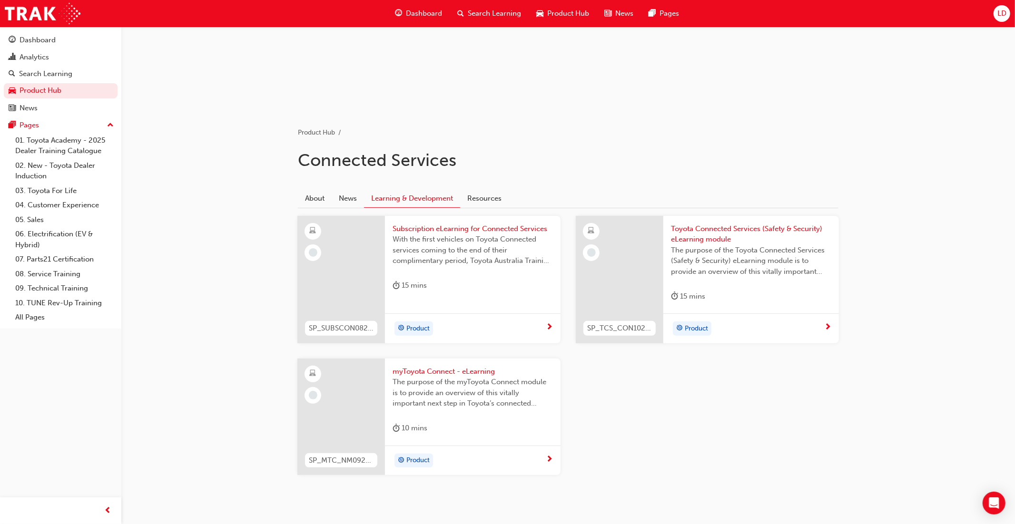
scroll to position [126, 0]
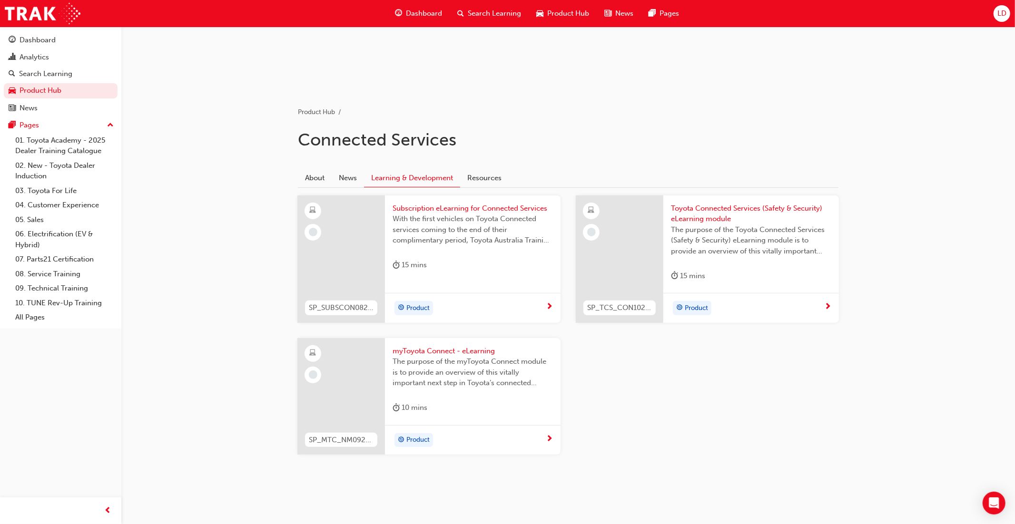
click at [486, 175] on link "Resources" at bounding box center [484, 178] width 49 height 18
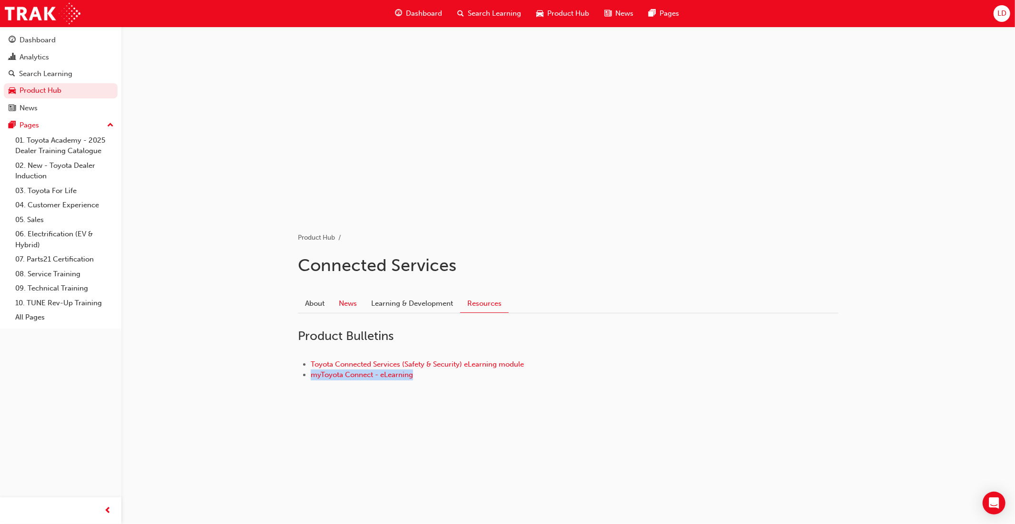
click at [350, 302] on link "News" at bounding box center [348, 303] width 32 height 18
click at [557, 17] on span "Product Hub" at bounding box center [568, 13] width 42 height 11
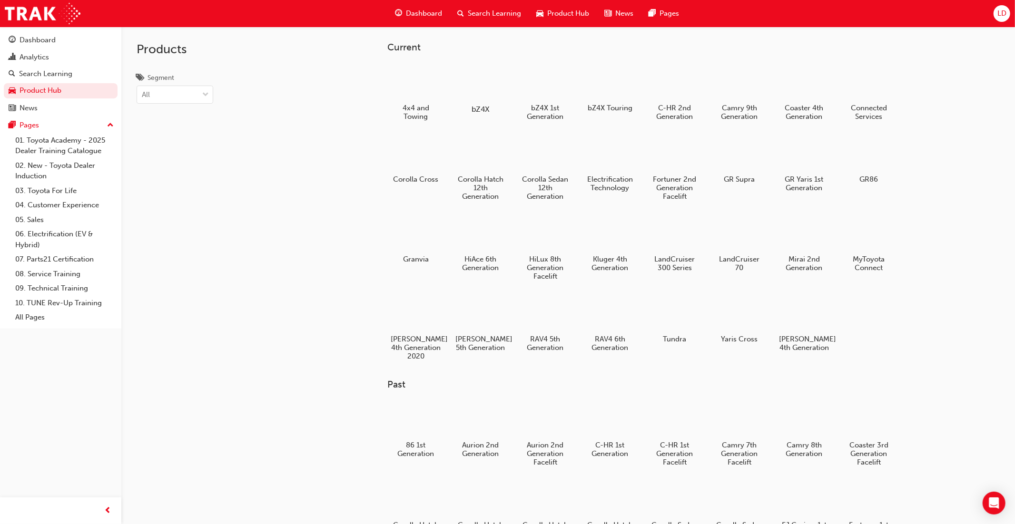
click at [495, 88] on div at bounding box center [480, 82] width 53 height 38
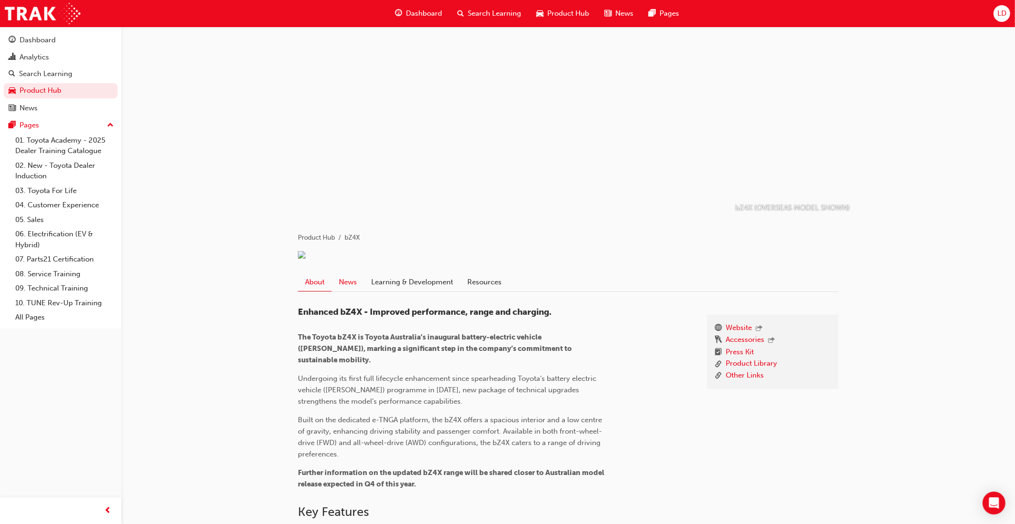
click at [351, 289] on link "News" at bounding box center [348, 282] width 32 height 18
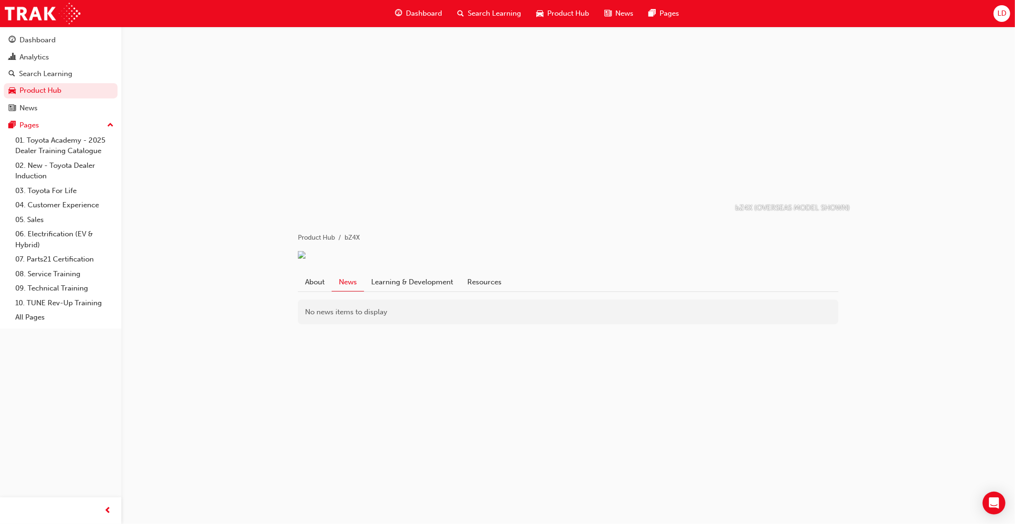
click at [551, 8] on span "Product Hub" at bounding box center [568, 13] width 42 height 11
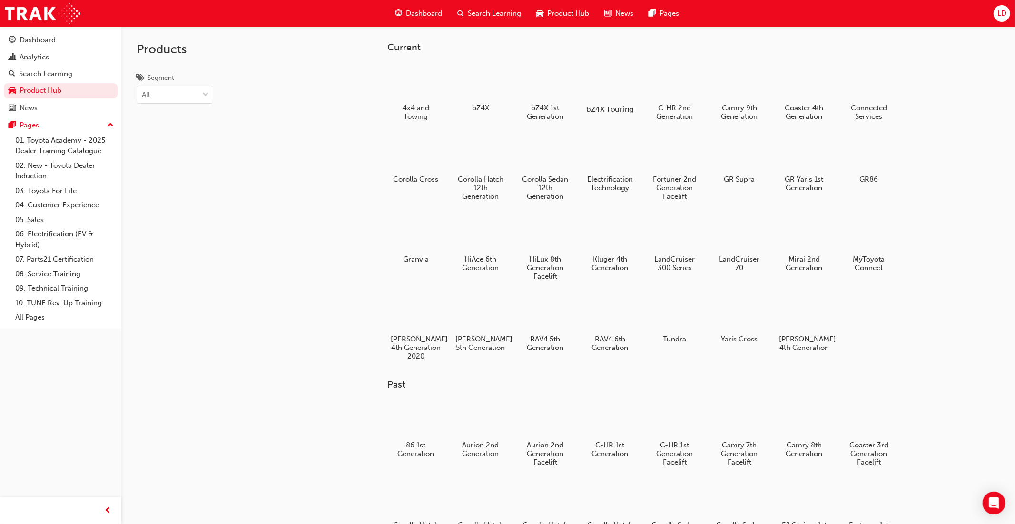
click at [604, 81] on div at bounding box center [609, 82] width 53 height 38
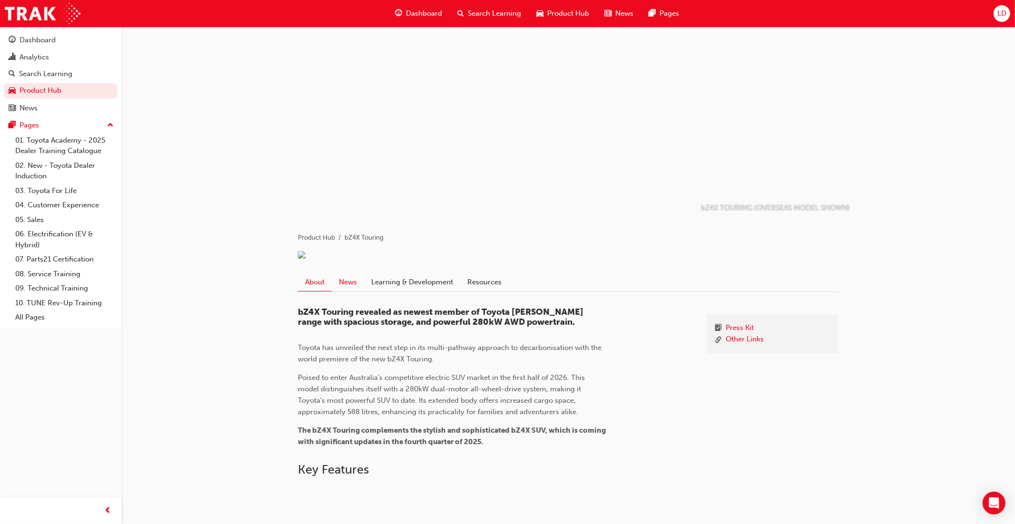
click at [347, 291] on link "News" at bounding box center [348, 282] width 32 height 18
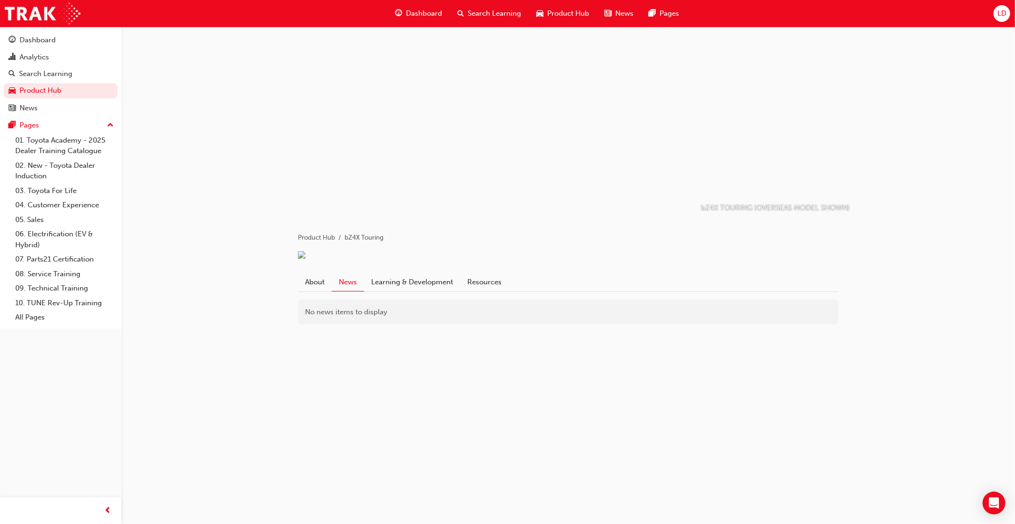
click at [570, 13] on span "Product Hub" at bounding box center [568, 13] width 42 height 11
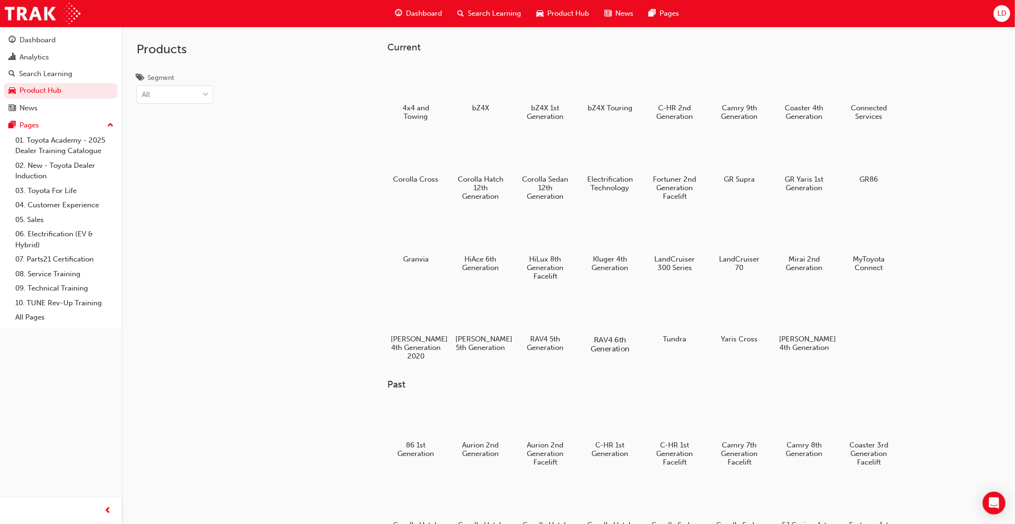
click at [607, 320] on div at bounding box center [609, 313] width 53 height 38
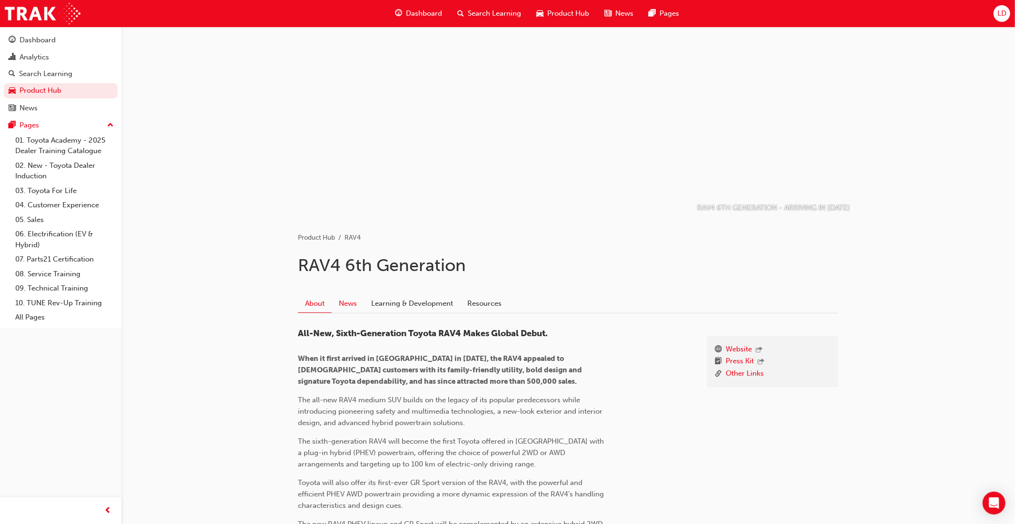
click at [348, 306] on link "News" at bounding box center [348, 303] width 32 height 18
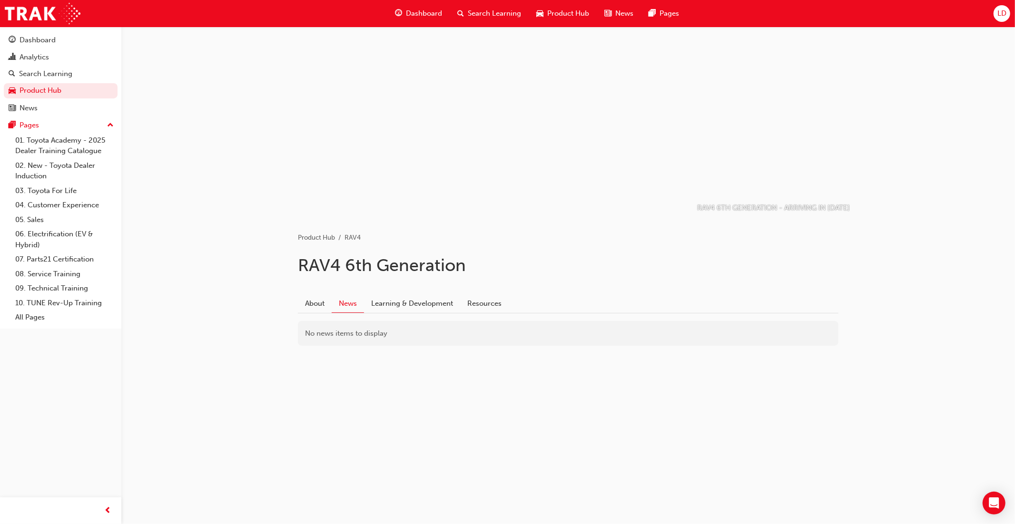
click at [553, 20] on div "Product Hub" at bounding box center [562, 14] width 68 height 20
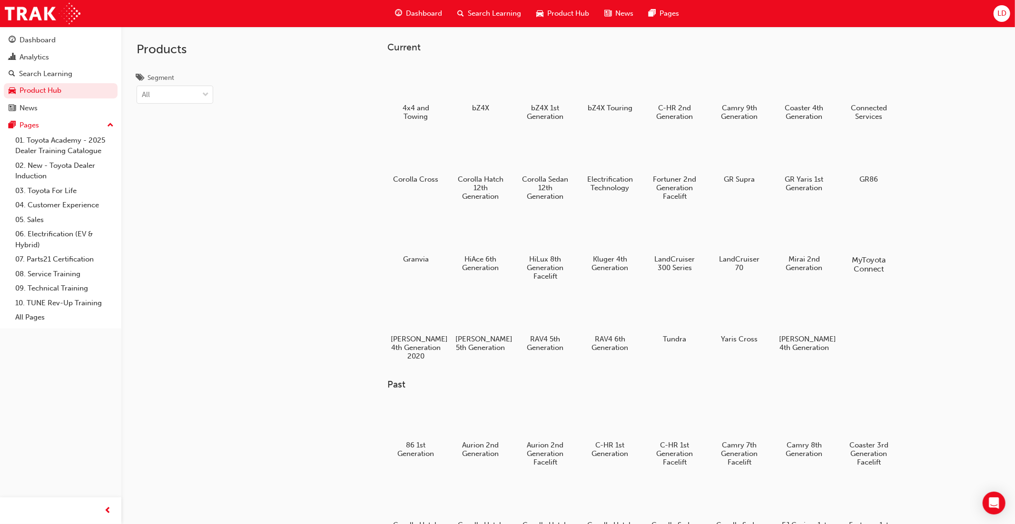
click at [864, 247] on div at bounding box center [868, 233] width 53 height 38
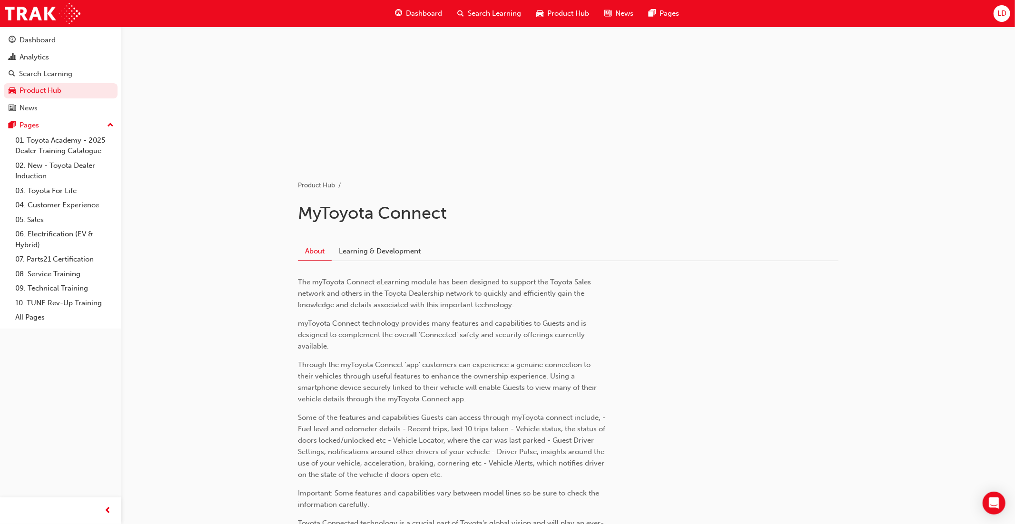
scroll to position [51, 0]
click at [394, 252] on link "Learning & Development" at bounding box center [380, 252] width 96 height 18
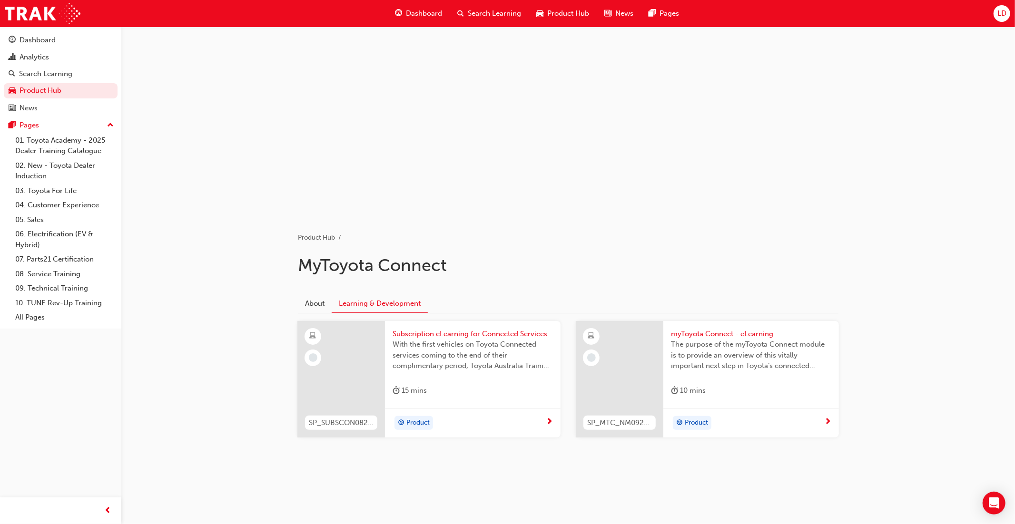
click at [559, 15] on span "Product Hub" at bounding box center [568, 13] width 42 height 11
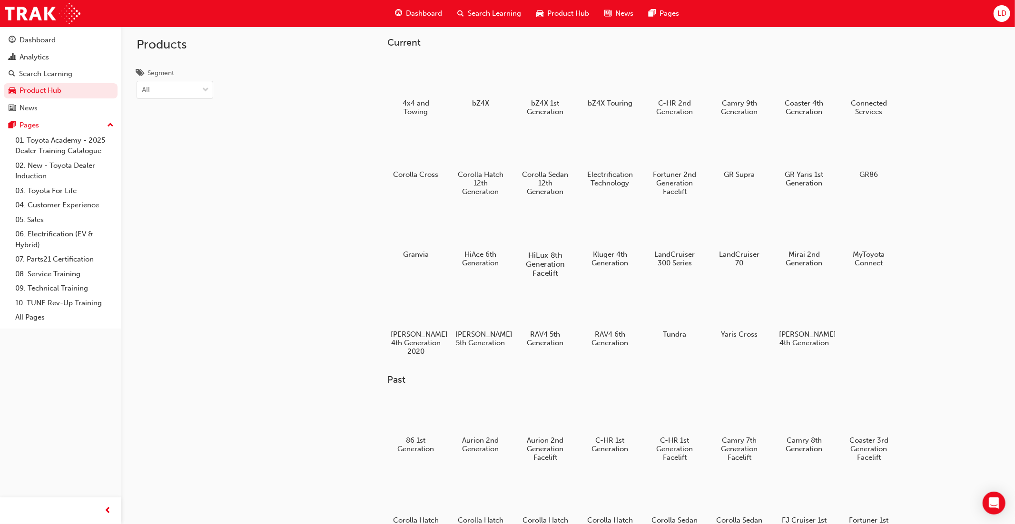
scroll to position [5, 0]
click at [861, 225] on div at bounding box center [868, 227] width 53 height 38
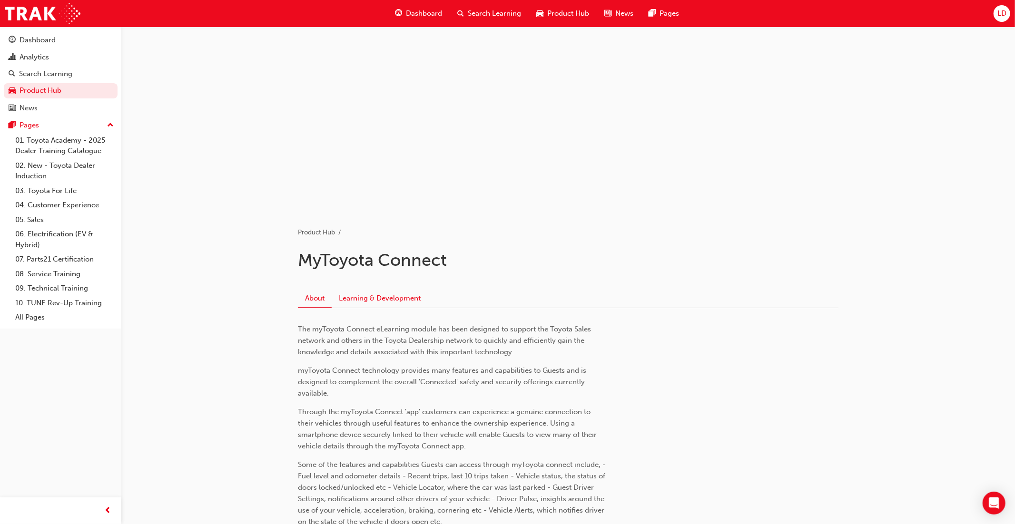
click at [391, 302] on link "Learning & Development" at bounding box center [380, 298] width 96 height 18
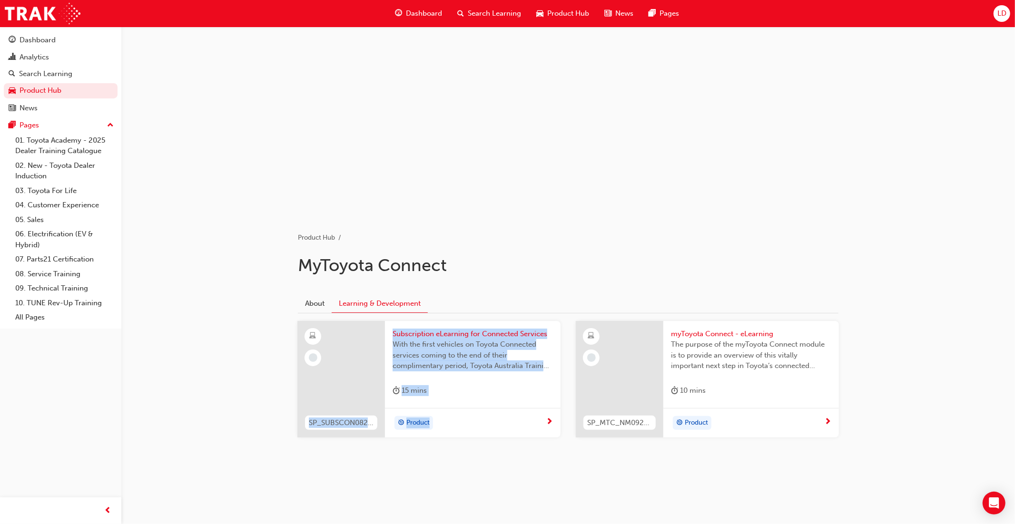
click at [564, 17] on span "Product Hub" at bounding box center [568, 13] width 42 height 11
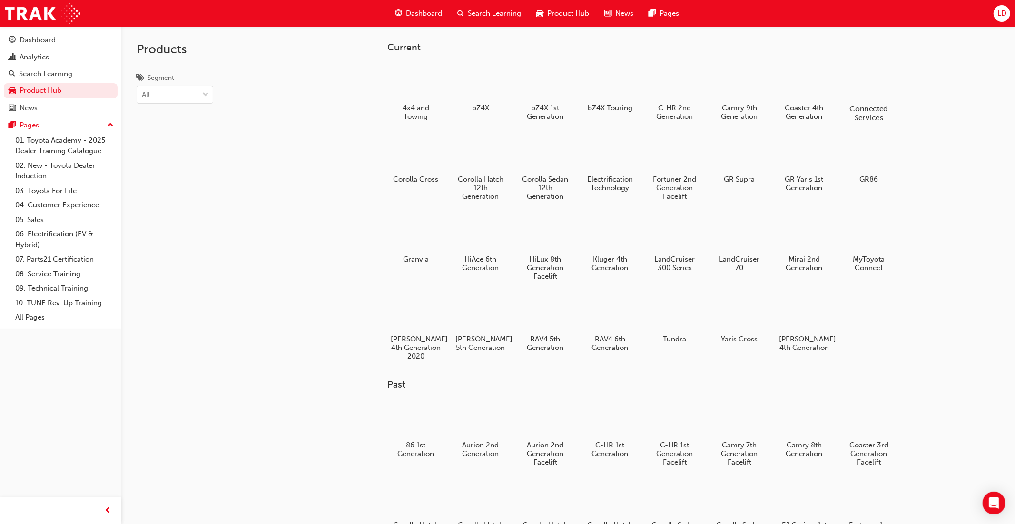
click at [869, 98] on div at bounding box center [868, 81] width 53 height 38
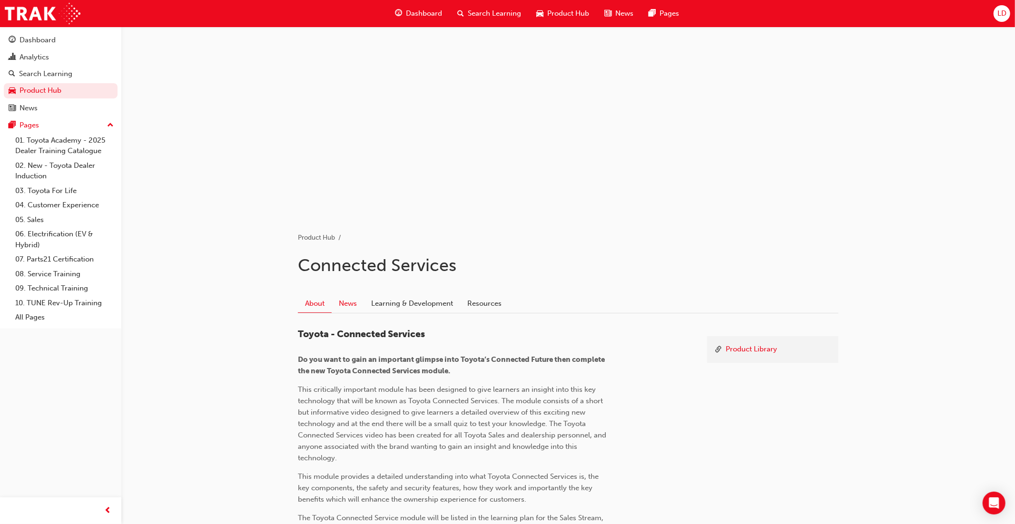
click at [352, 308] on link "News" at bounding box center [348, 303] width 32 height 18
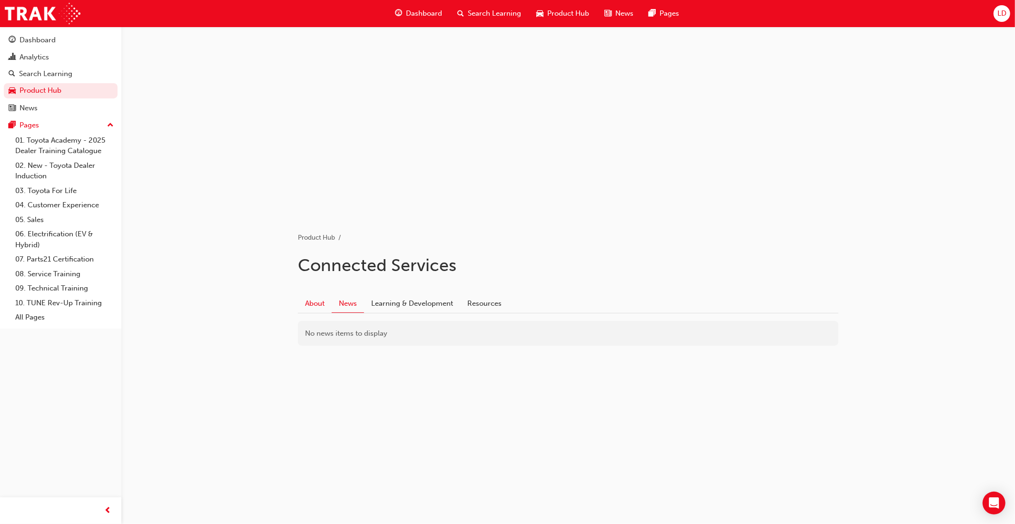
click at [323, 305] on link "About" at bounding box center [315, 303] width 34 height 18
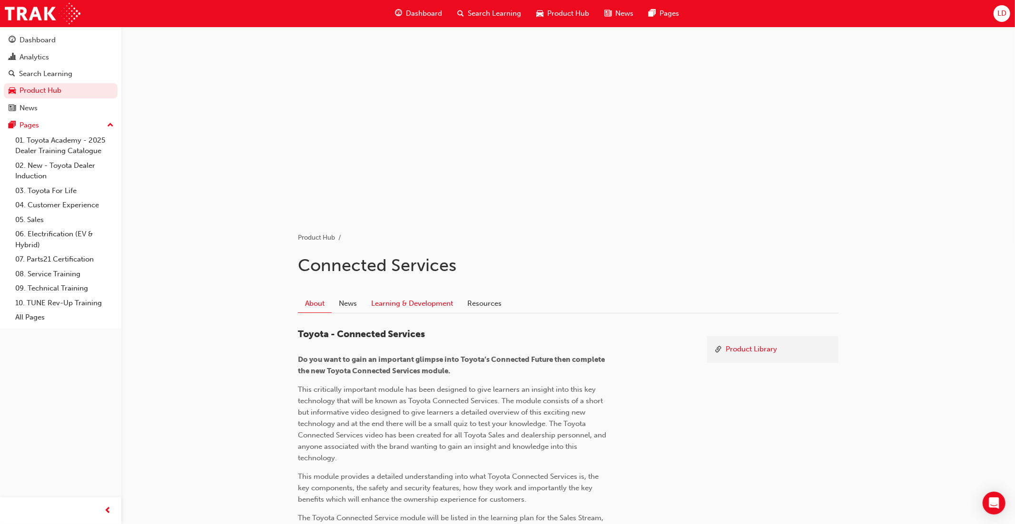
click at [437, 305] on link "Learning & Development" at bounding box center [412, 303] width 96 height 18
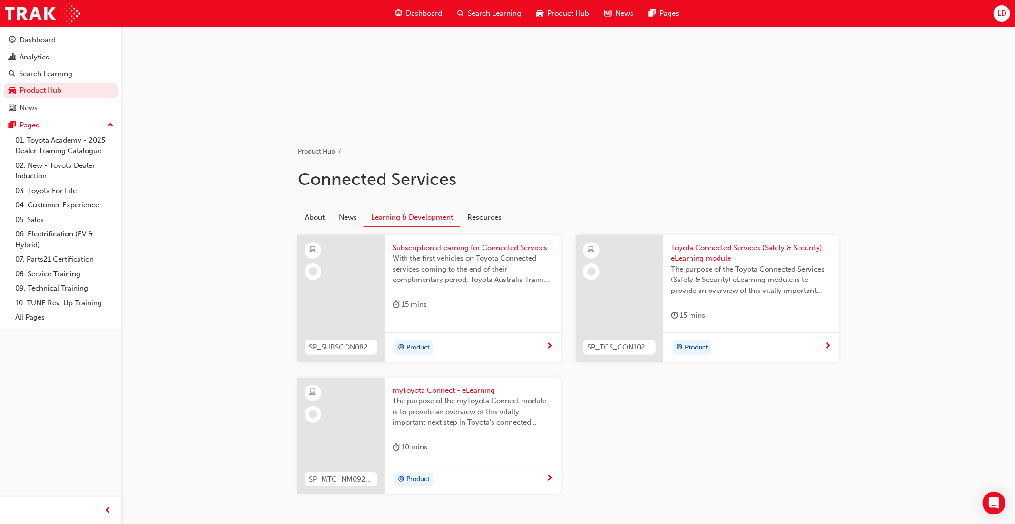
scroll to position [87, 0]
click at [490, 220] on link "Resources" at bounding box center [484, 217] width 49 height 18
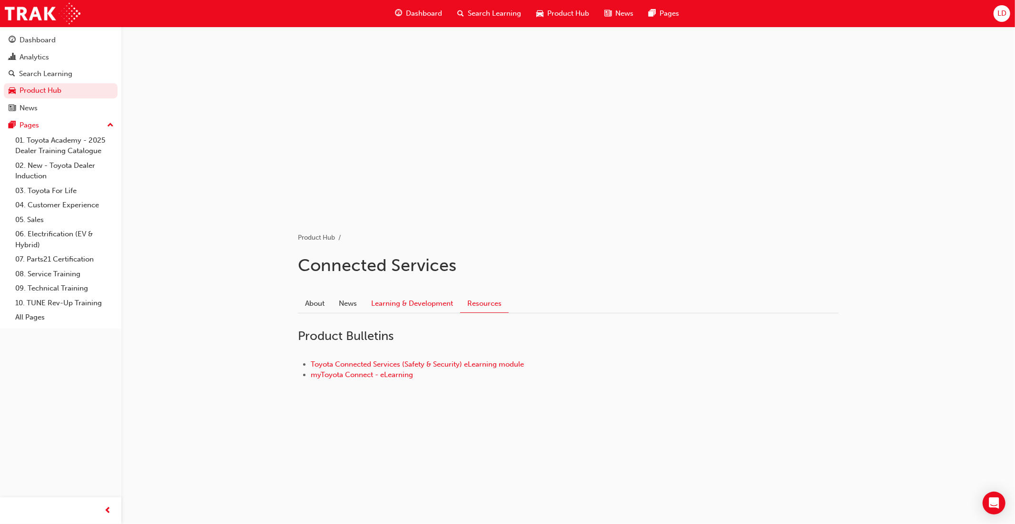
click at [416, 303] on link "Learning & Development" at bounding box center [412, 303] width 96 height 18
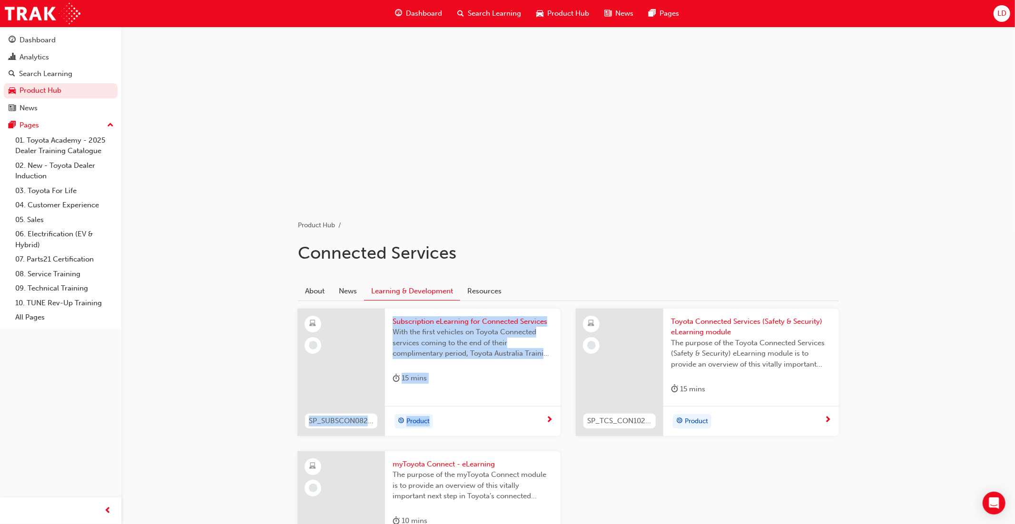
scroll to position [12, 0]
click at [471, 373] on div "15 mins" at bounding box center [472, 381] width 160 height 16
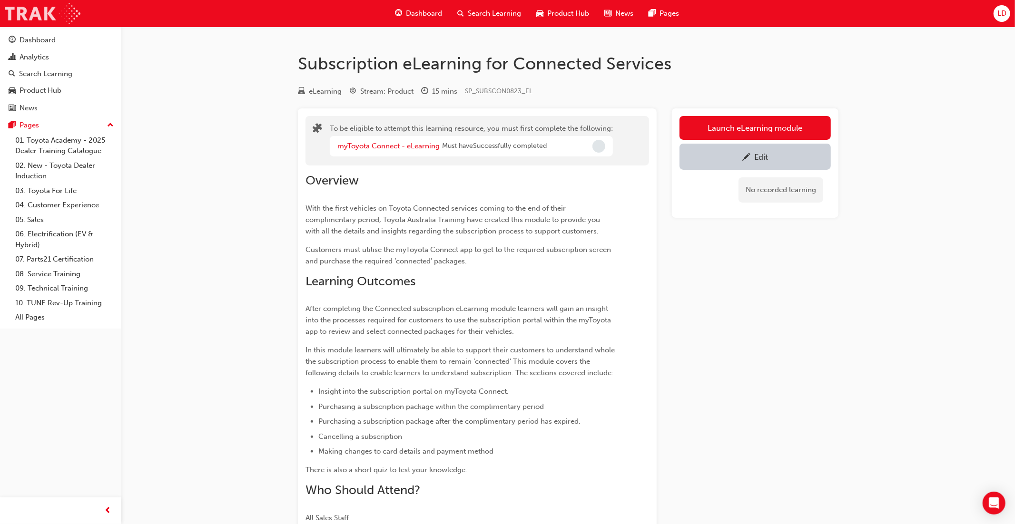
scroll to position [12, 0]
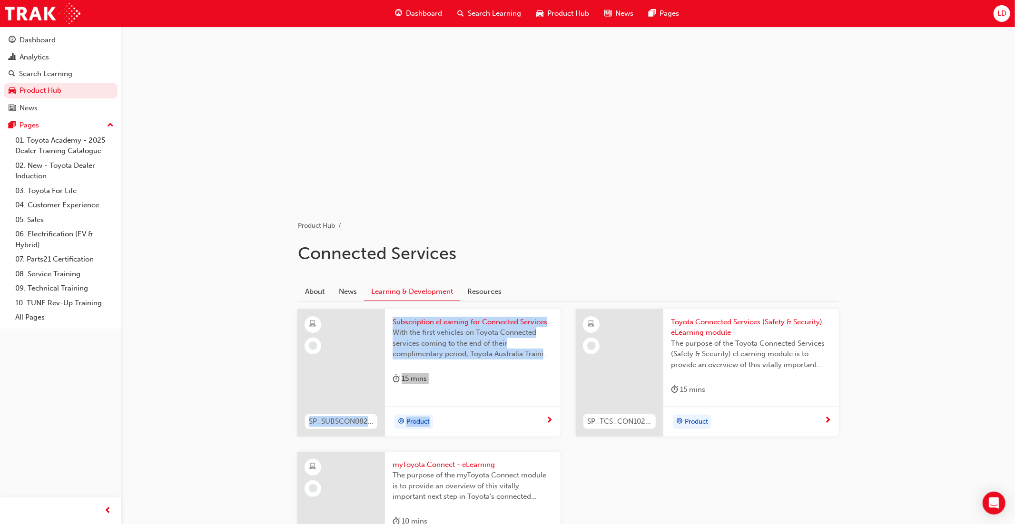
click at [471, 320] on span "Subscription eLearning for Connected Services" at bounding box center [472, 322] width 160 height 11
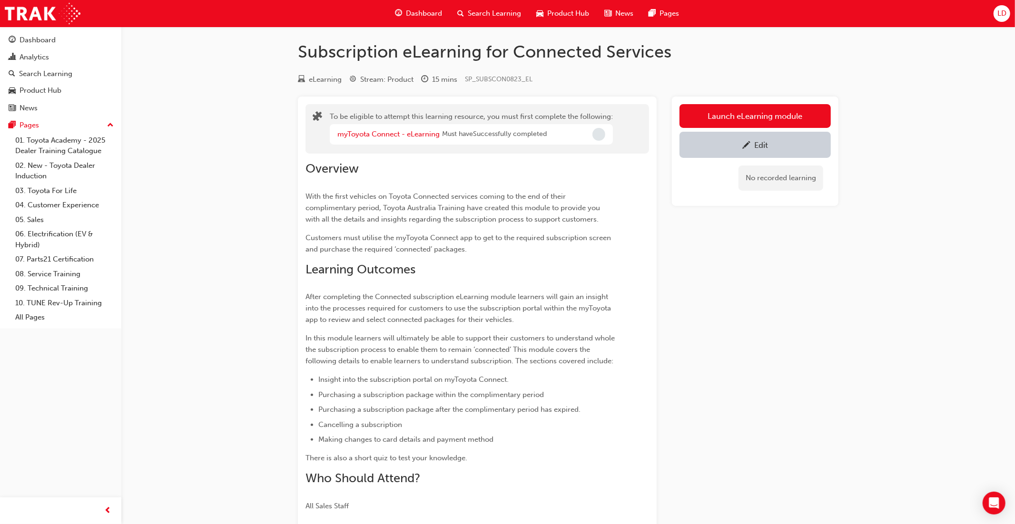
click at [564, 14] on span "Product Hub" at bounding box center [568, 13] width 42 height 11
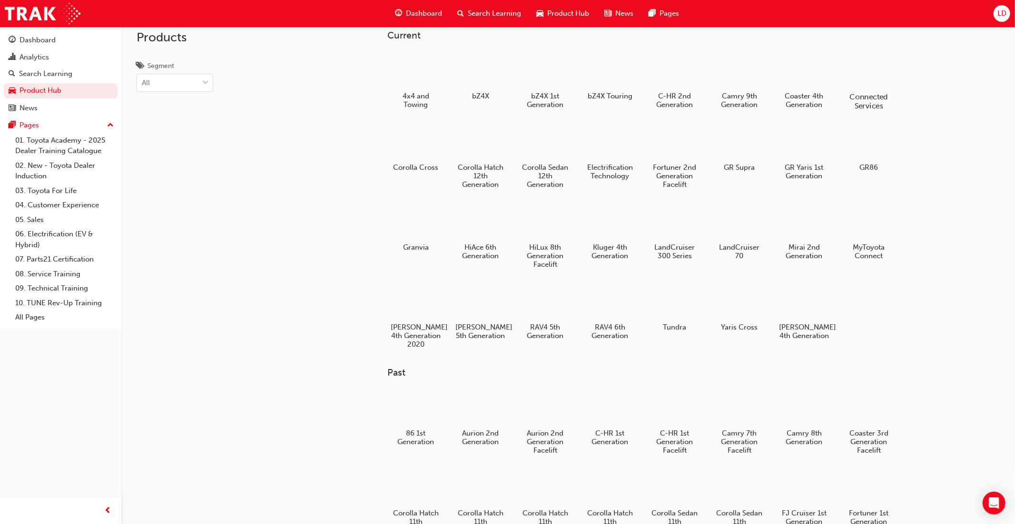
click at [866, 84] on div at bounding box center [868, 69] width 53 height 38
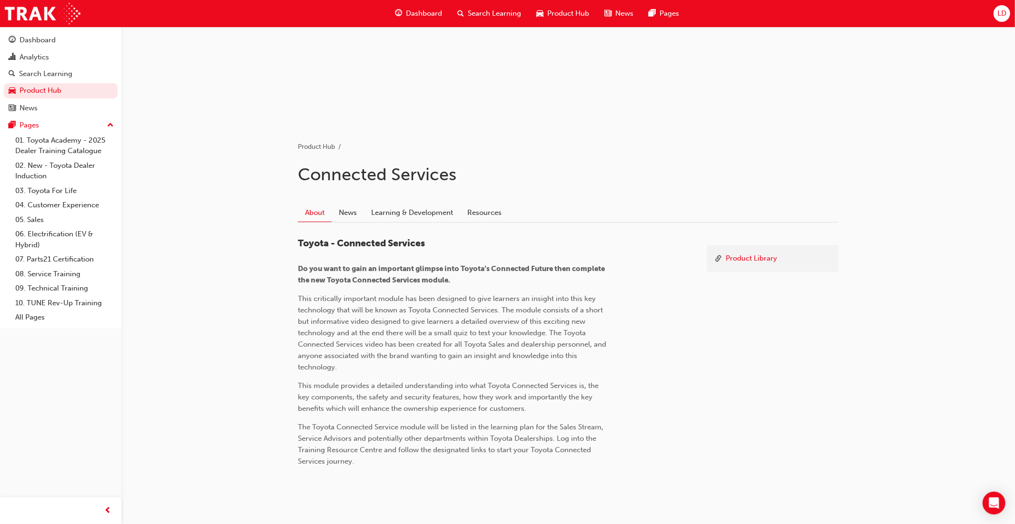
scroll to position [96, 0]
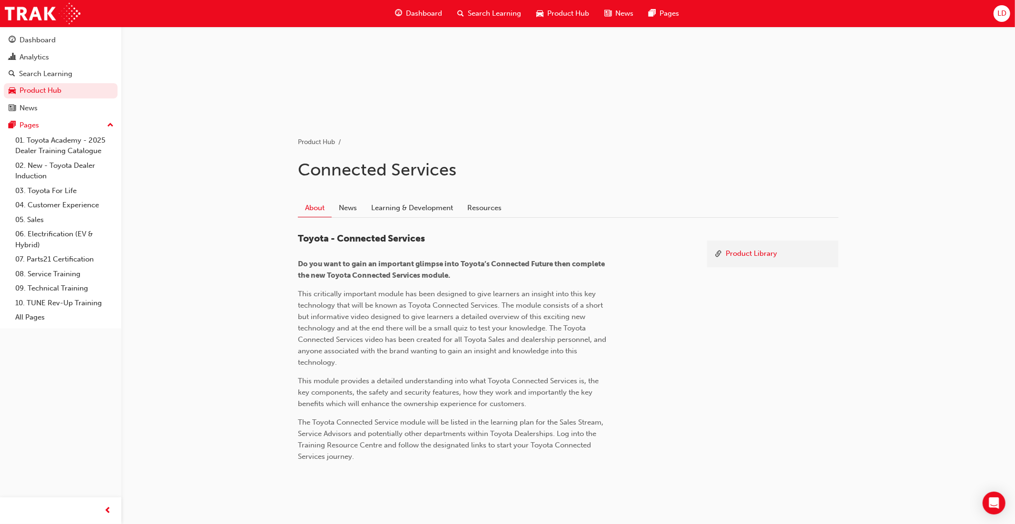
click at [344, 205] on link "News" at bounding box center [348, 208] width 32 height 18
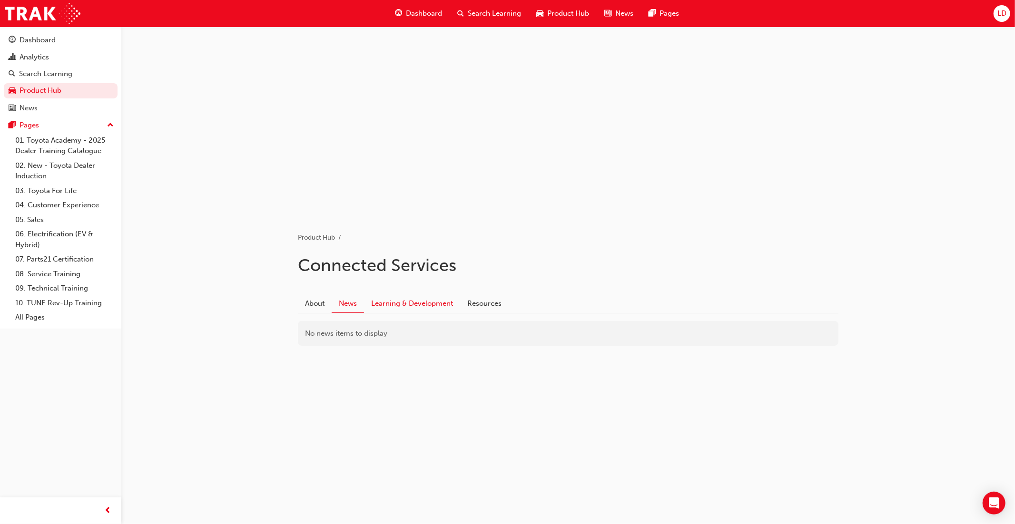
click at [394, 308] on link "Learning & Development" at bounding box center [412, 303] width 96 height 18
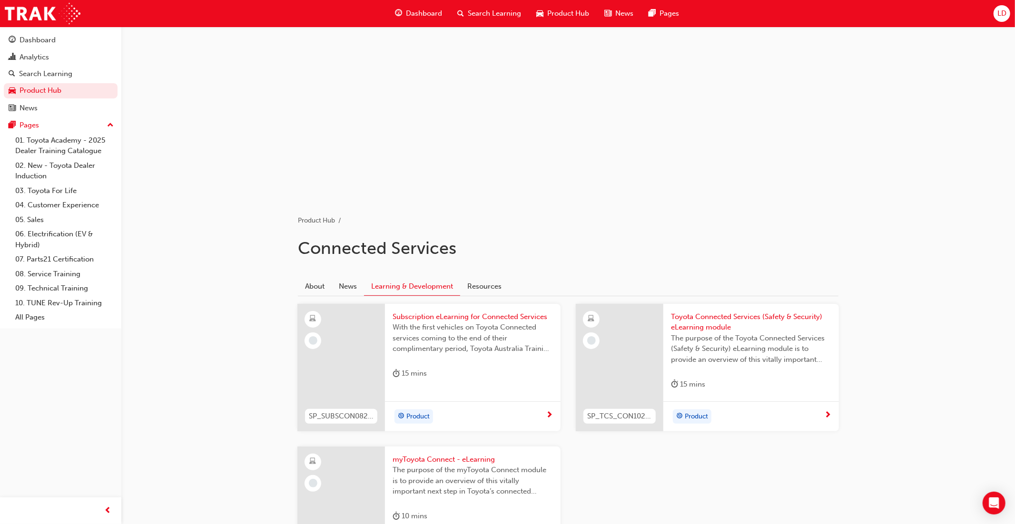
scroll to position [20, 0]
click at [566, 20] on div "Product Hub" at bounding box center [562, 14] width 68 height 20
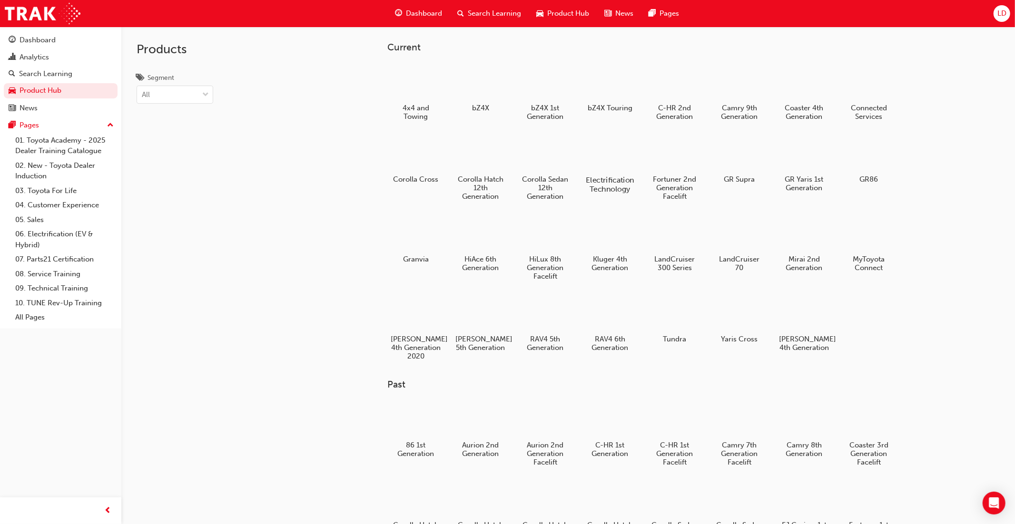
click at [606, 165] on div at bounding box center [609, 153] width 53 height 38
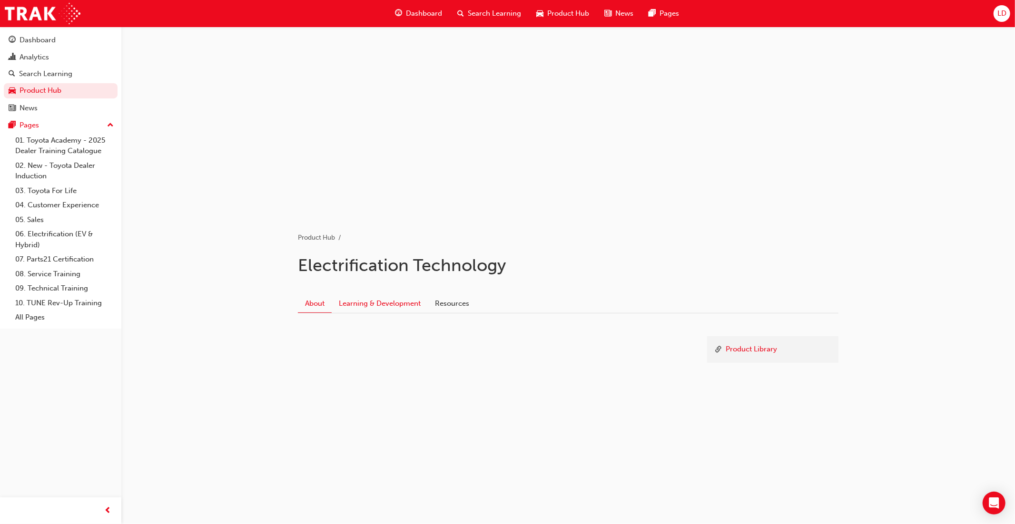
click at [419, 303] on link "Learning & Development" at bounding box center [380, 303] width 96 height 18
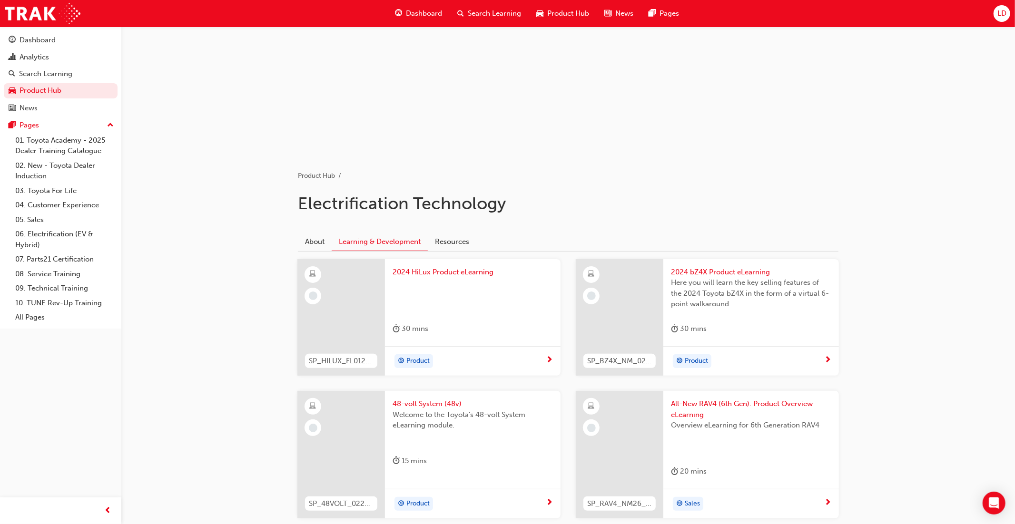
scroll to position [63, 0]
click at [320, 245] on link "About" at bounding box center [315, 241] width 34 height 18
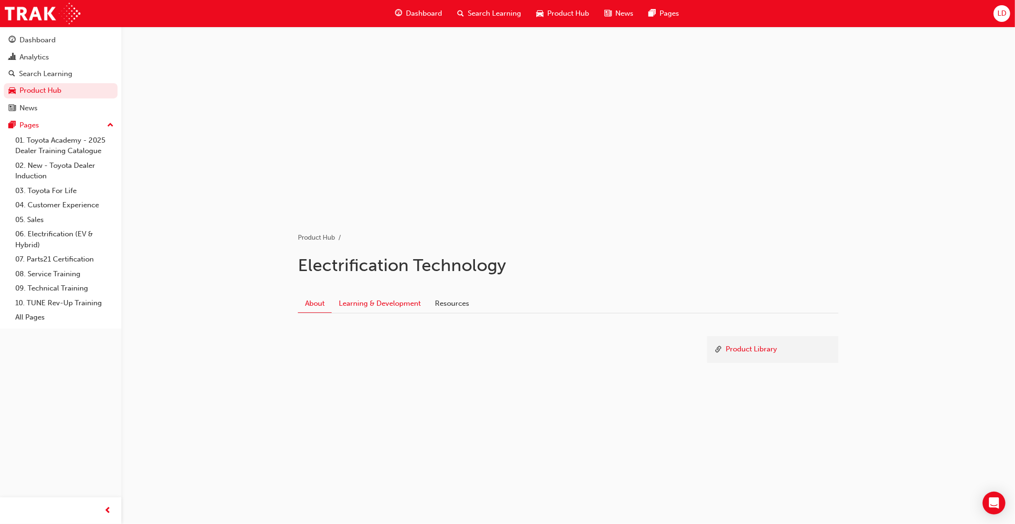
click at [374, 302] on link "Learning & Development" at bounding box center [380, 303] width 96 height 18
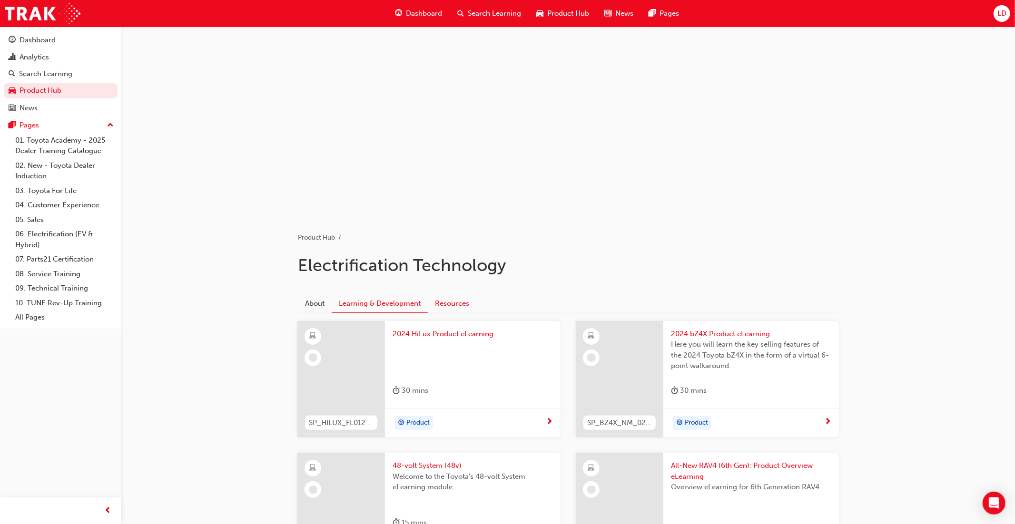
click at [455, 309] on link "Resources" at bounding box center [452, 303] width 49 height 18
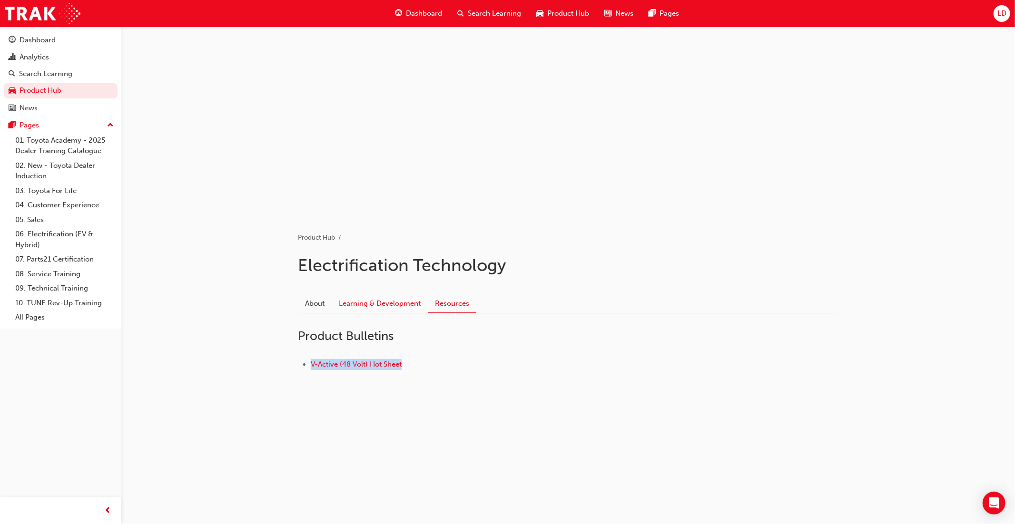
click at [400, 305] on link "Learning & Development" at bounding box center [380, 303] width 96 height 18
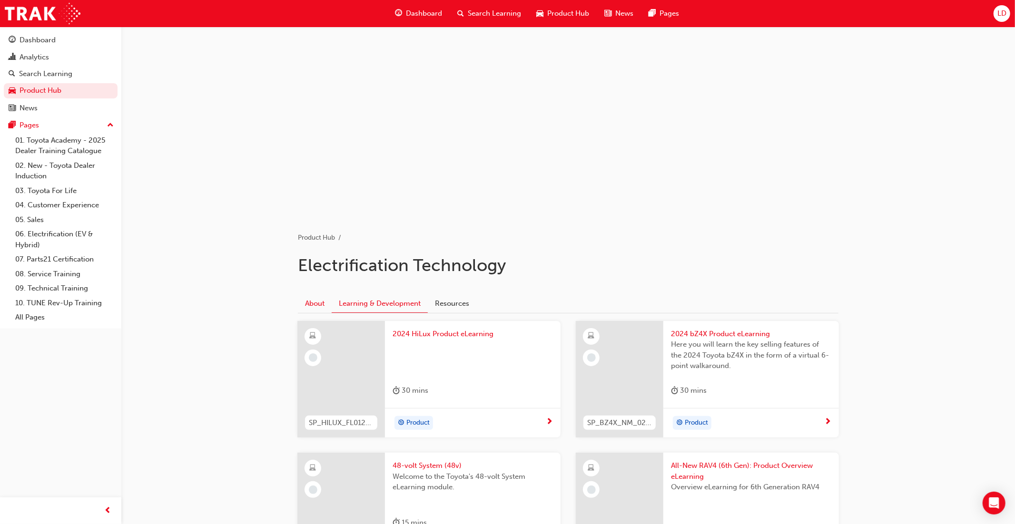
click at [313, 304] on link "About" at bounding box center [315, 303] width 34 height 18
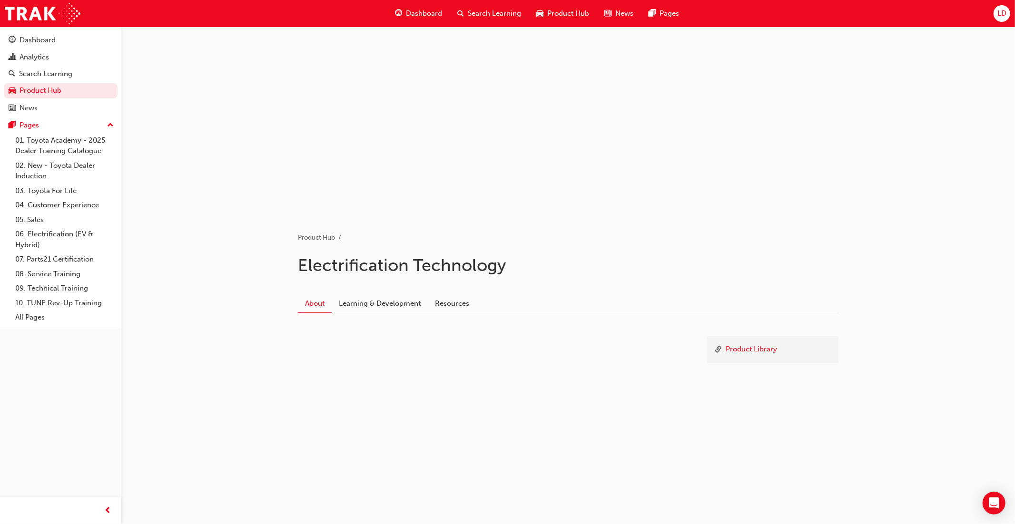
click at [577, 18] on span "Product Hub" at bounding box center [568, 13] width 42 height 11
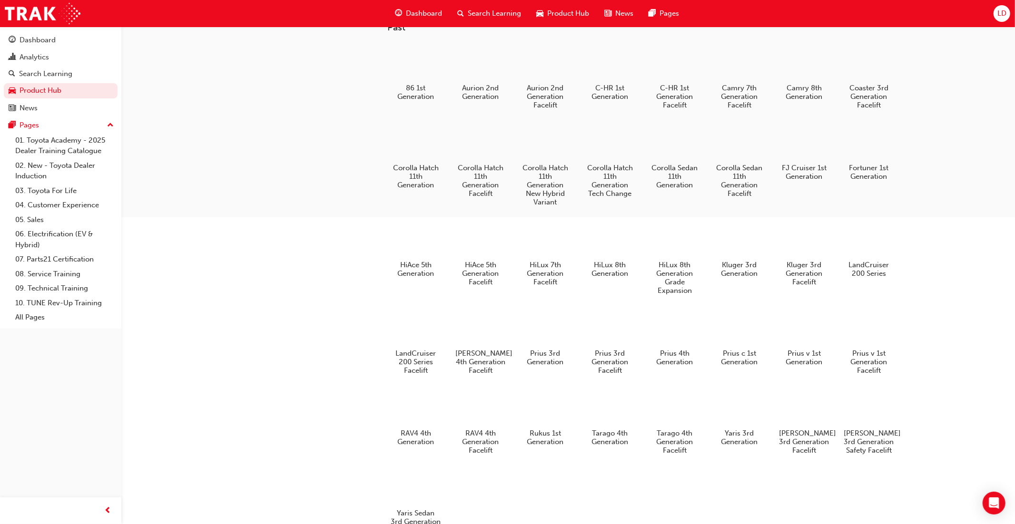
scroll to position [358, 0]
